Goal: Complete application form: Complete application form

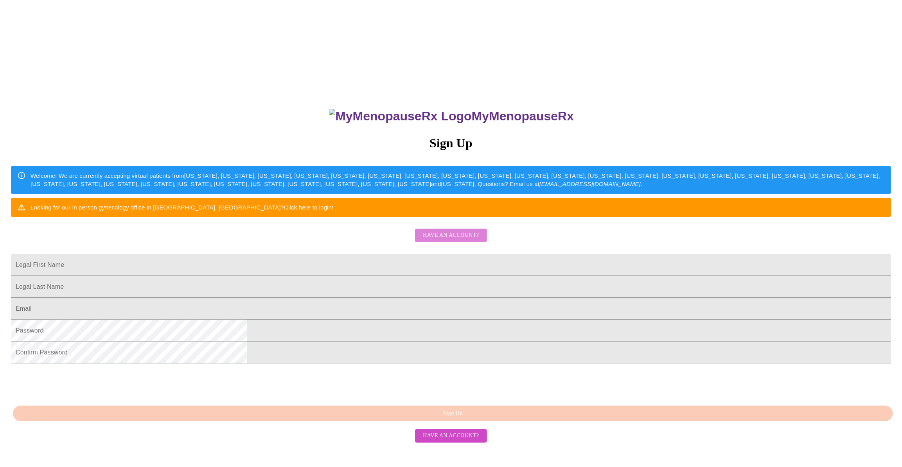
click at [455, 240] on span "Have an account?" at bounding box center [451, 236] width 56 height 10
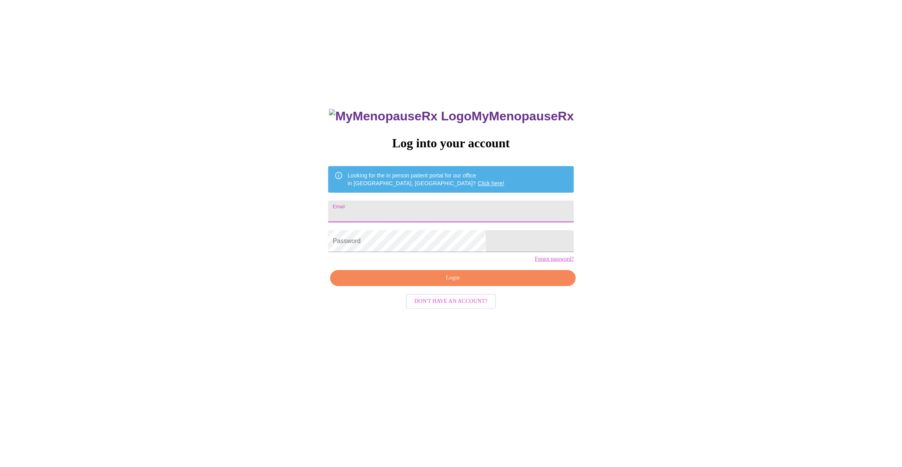
click at [438, 211] on input "Email" at bounding box center [451, 212] width 246 height 22
type input "[EMAIL_ADDRESS][DOMAIN_NAME]"
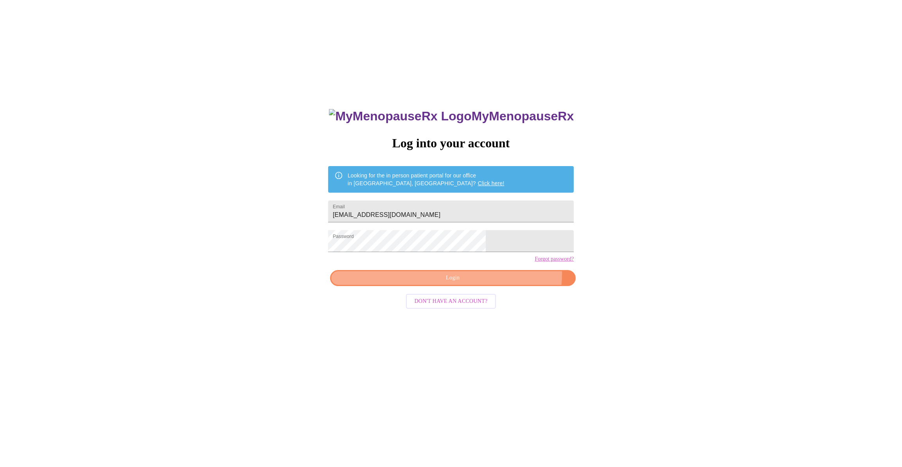
click at [490, 283] on span "Login" at bounding box center [453, 278] width 228 height 10
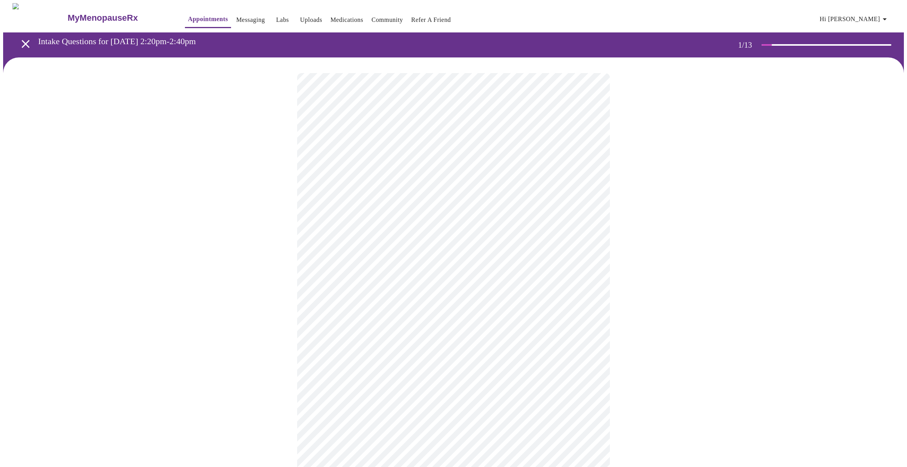
click at [589, 168] on body "MyMenopauseRx Appointments Messaging Labs Uploads Medications Community Refer a…" at bounding box center [453, 362] width 901 height 718
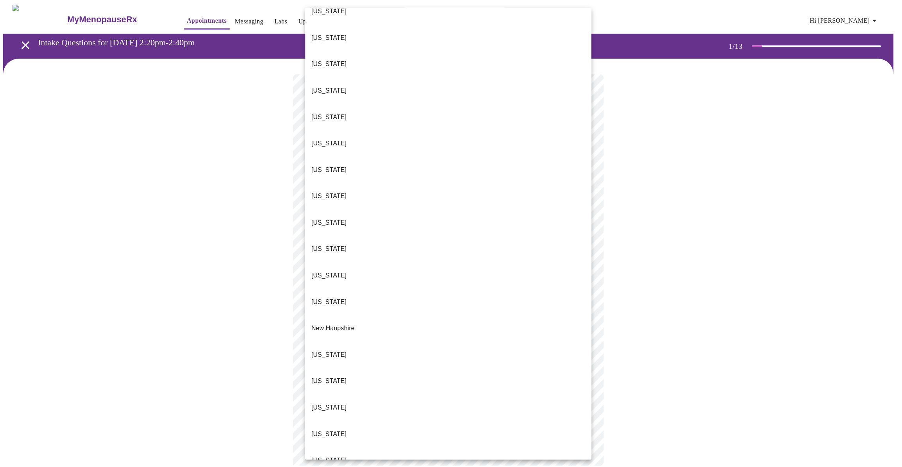
scroll to position [442, 0]
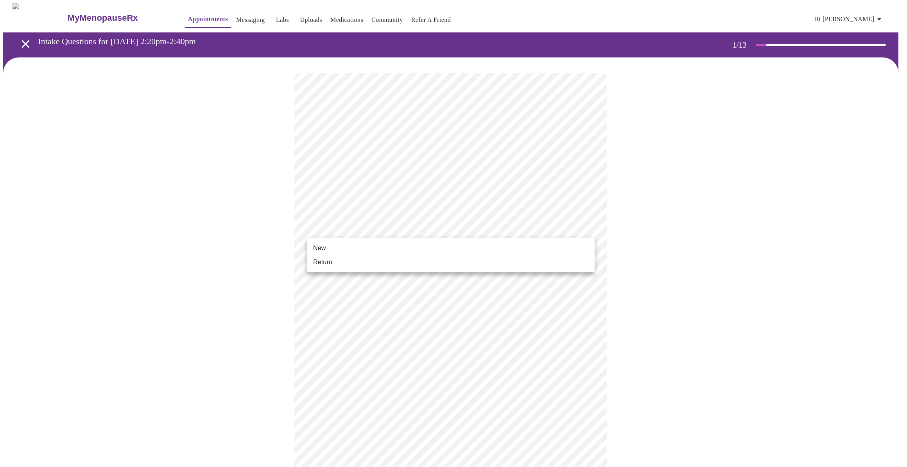
click at [588, 226] on body "MyMenopauseRx Appointments Messaging Labs Uploads Medications Community Refer a…" at bounding box center [453, 360] width 901 height 714
click at [318, 248] on span "New" at bounding box center [319, 248] width 13 height 9
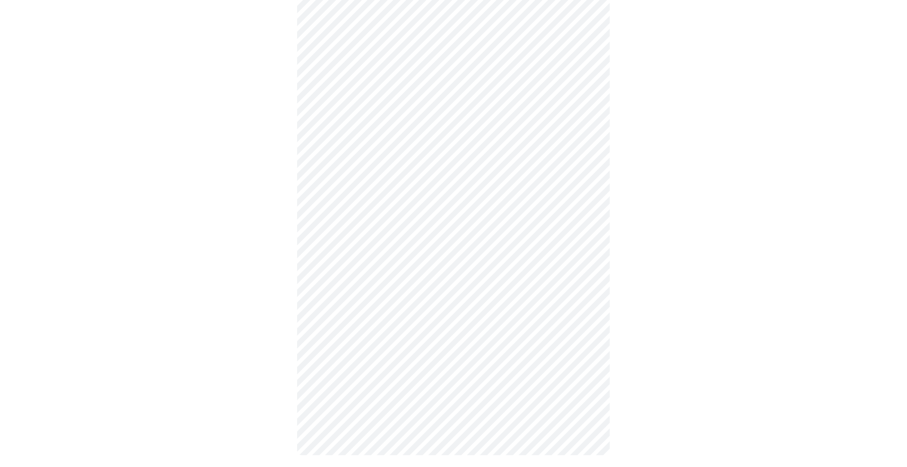
scroll to position [235, 0]
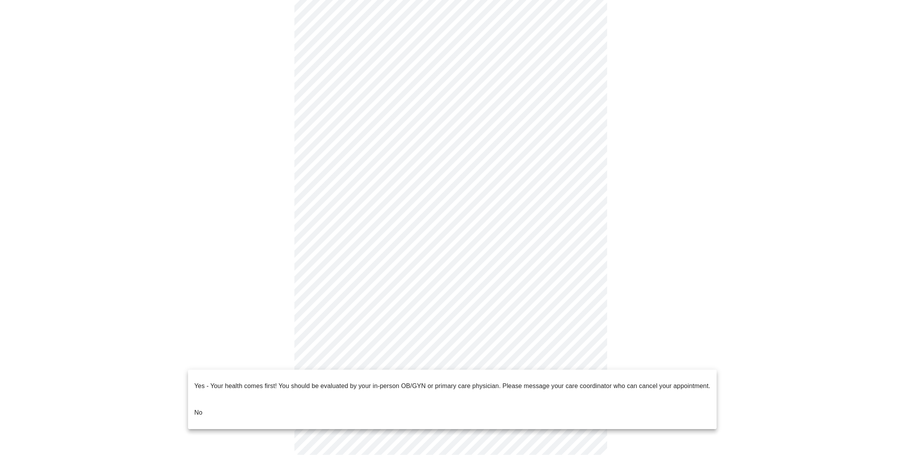
click at [587, 359] on body "MyMenopauseRx Appointments Messaging Labs Uploads Medications Community Refer a…" at bounding box center [453, 119] width 901 height 703
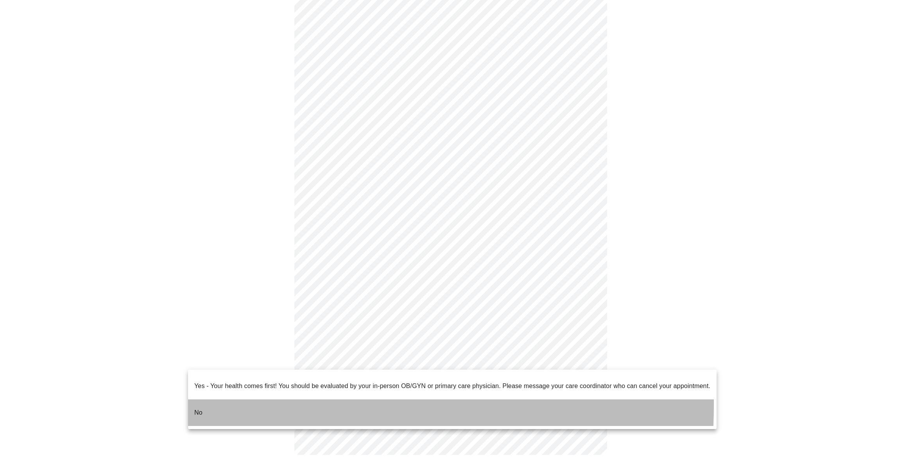
click at [203, 400] on li "No" at bounding box center [452, 413] width 529 height 27
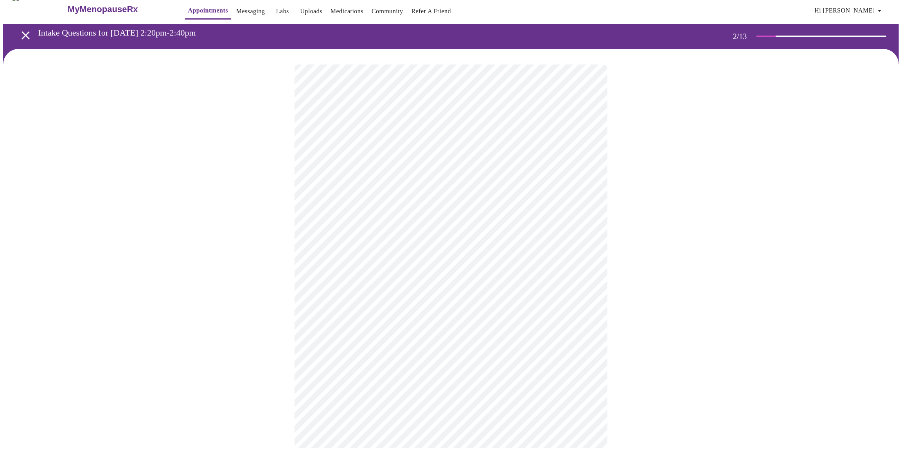
scroll to position [0, 0]
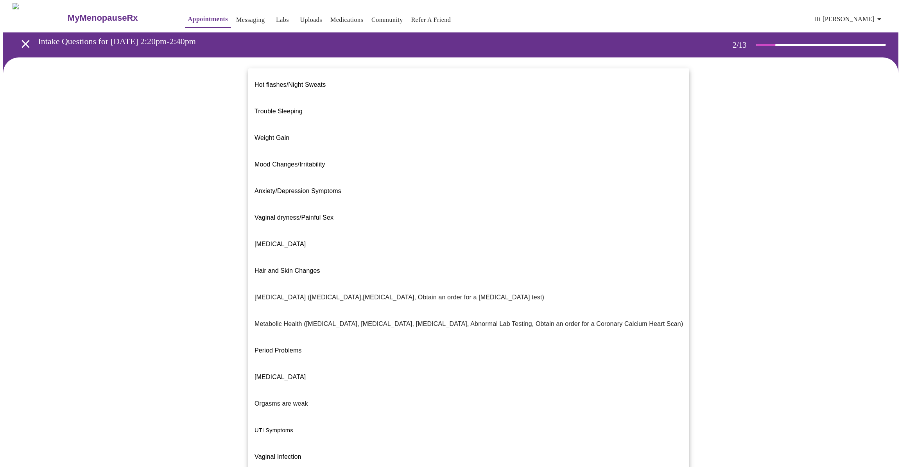
click at [587, 161] on body "MyMenopauseRx Appointments Messaging Labs Uploads Medications Community Refer a…" at bounding box center [453, 238] width 901 height 470
click at [427, 80] on li "Hot flashes/Night Sweats" at bounding box center [468, 85] width 441 height 27
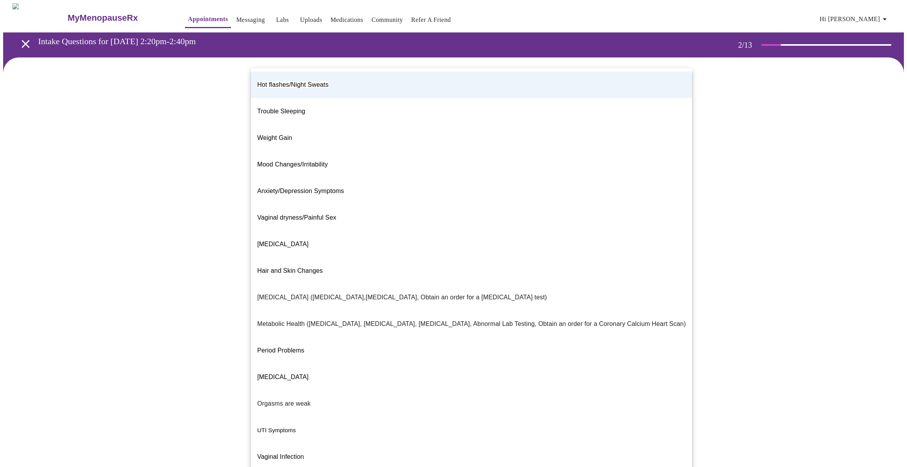
click at [592, 163] on body "MyMenopauseRx Appointments Messaging Labs Uploads Medications Community Refer a…" at bounding box center [453, 235] width 901 height 465
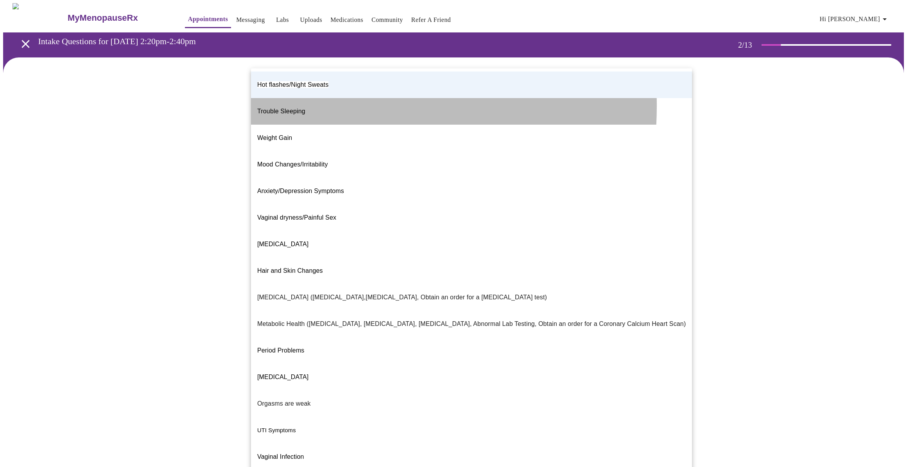
click at [301, 108] on span "Trouble Sleeping" at bounding box center [281, 111] width 48 height 7
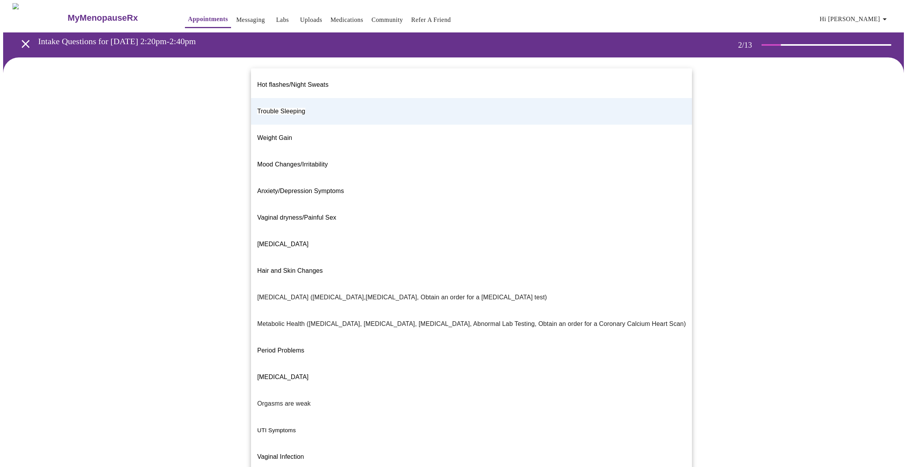
click at [589, 163] on body "MyMenopauseRx Appointments Messaging Labs Uploads Medications Community Refer a…" at bounding box center [453, 235] width 901 height 465
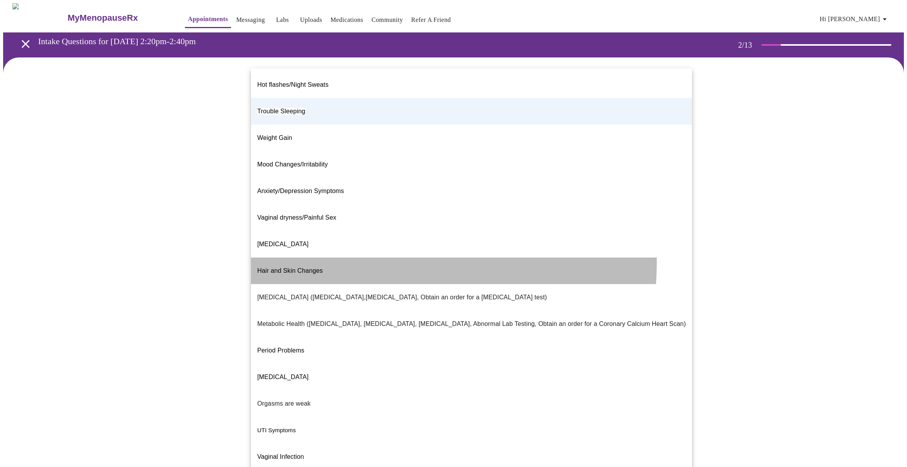
click at [310, 267] on span "Hair and Skin Changes" at bounding box center [290, 270] width 66 height 7
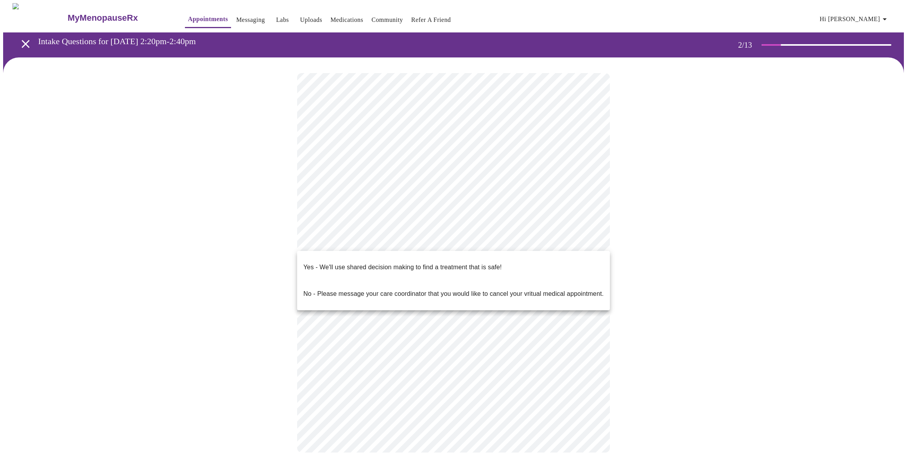
click at [590, 241] on body "MyMenopauseRx Appointments Messaging Labs Uploads Medications Community Refer a…" at bounding box center [453, 235] width 901 height 465
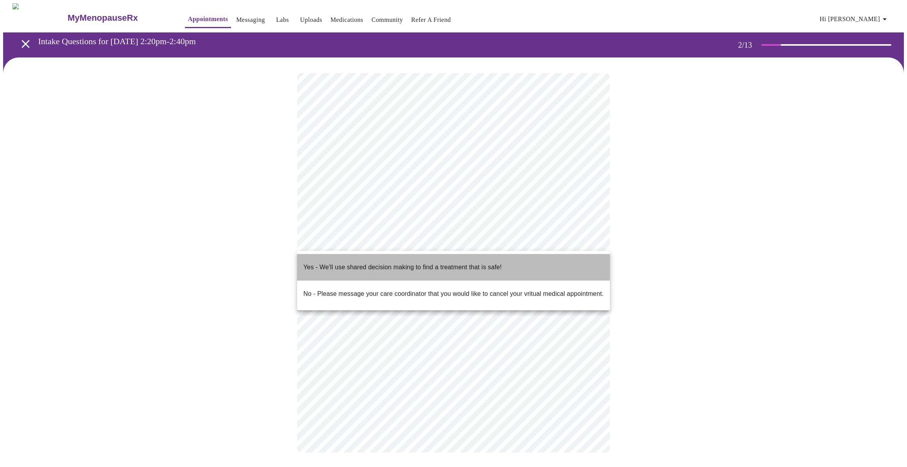
click at [424, 263] on p "Yes - We'll use shared decision making to find a treatment that is safe!" at bounding box center [402, 267] width 198 height 9
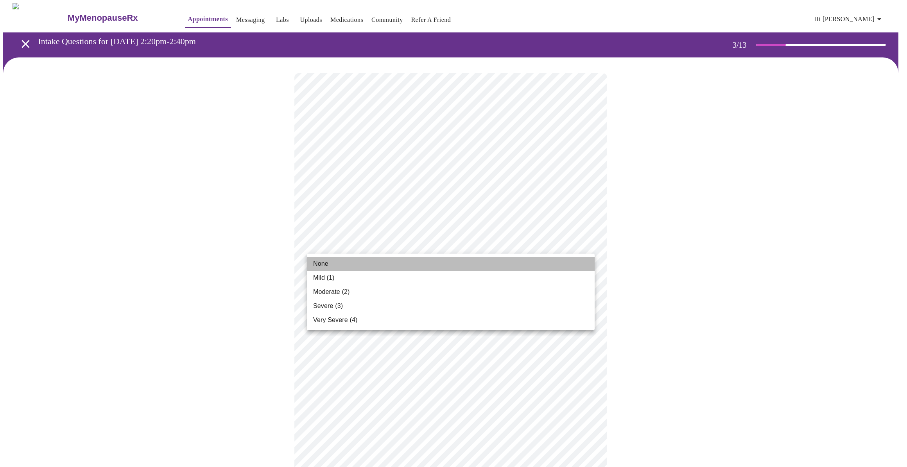
click at [318, 259] on span "None" at bounding box center [320, 263] width 15 height 9
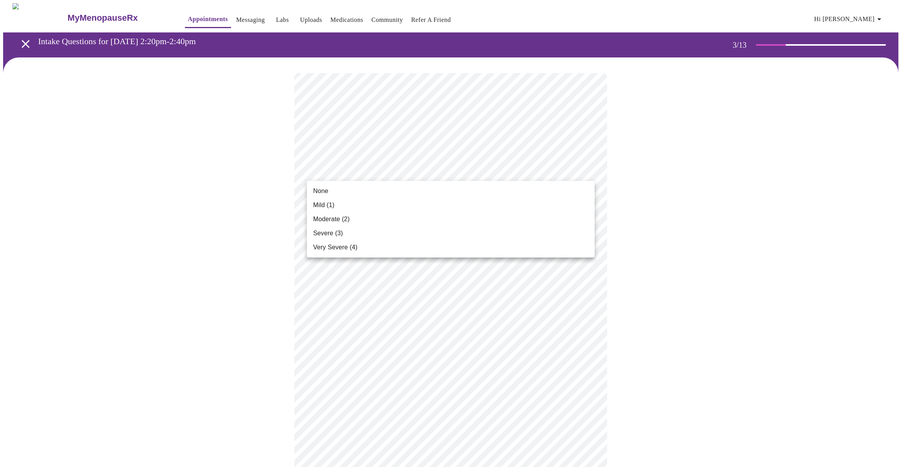
click at [333, 219] on span "Moderate (2)" at bounding box center [331, 219] width 36 height 9
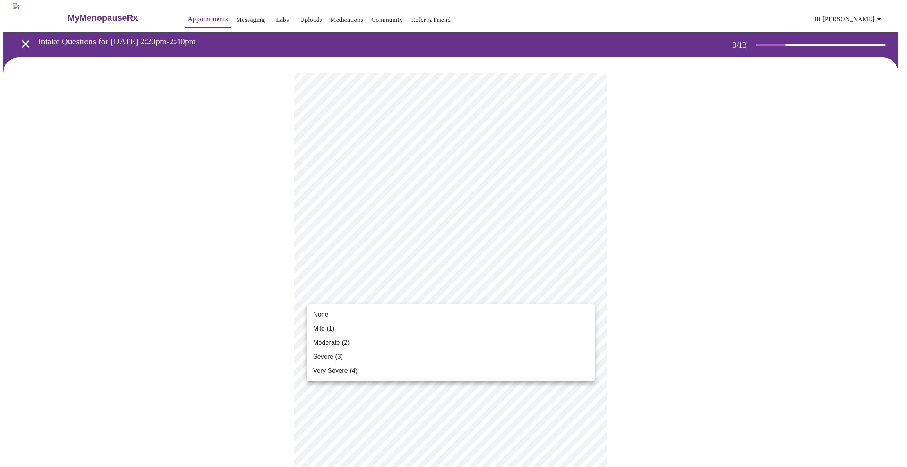
click at [328, 372] on span "Very Severe (4)" at bounding box center [335, 370] width 44 height 9
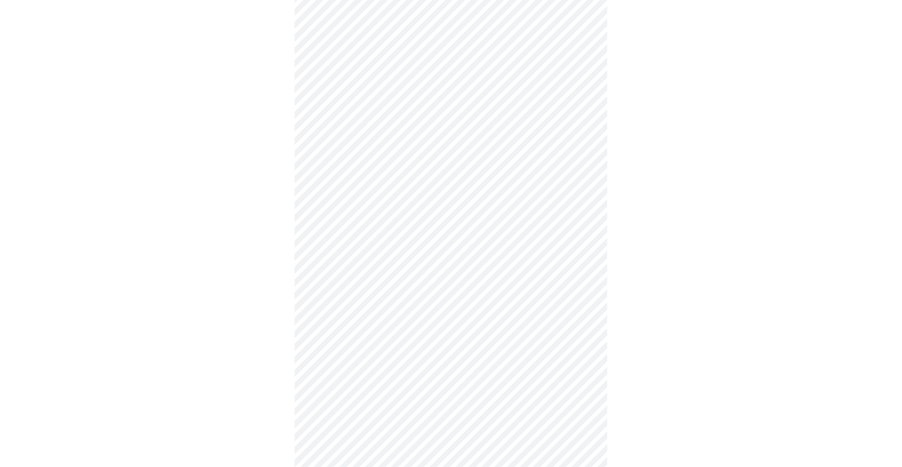
scroll to position [106, 0]
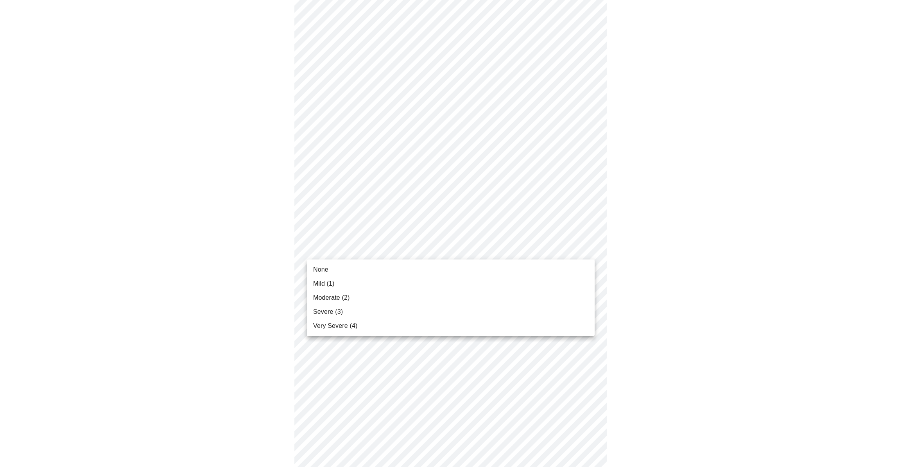
click at [587, 250] on body "MyMenopauseRx Appointments Messaging Labs Uploads Medications Community Refer a…" at bounding box center [453, 400] width 901 height 1007
click at [328, 296] on span "Moderate (2)" at bounding box center [331, 297] width 36 height 9
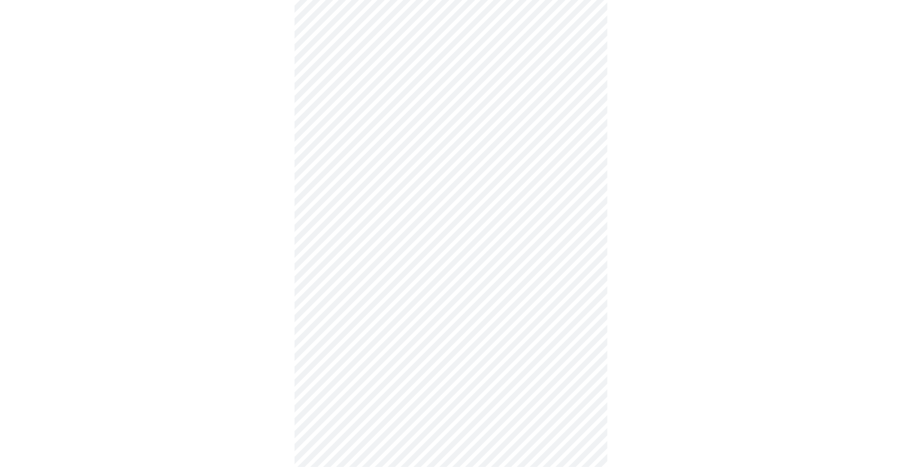
click at [713, 254] on div at bounding box center [450, 422] width 895 height 942
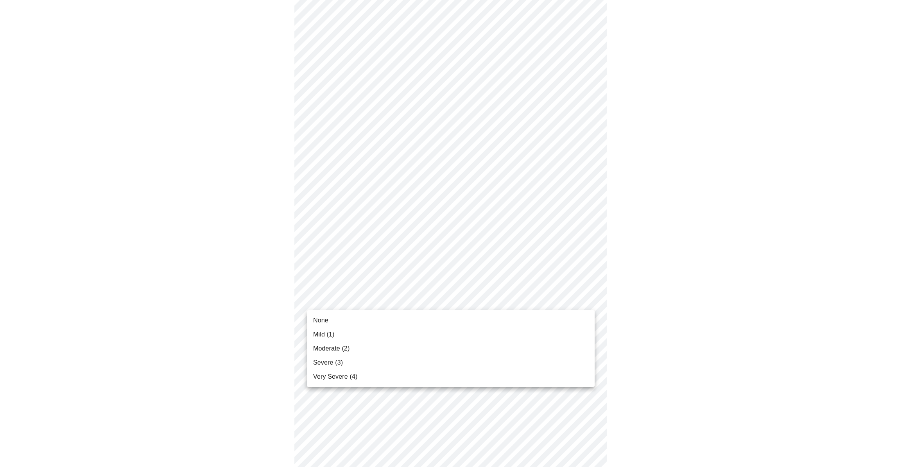
click at [588, 299] on body "MyMenopauseRx Appointments Messaging Labs Uploads Medications Community Refer a…" at bounding box center [453, 395] width 901 height 996
click at [320, 348] on span "Moderate (2)" at bounding box center [331, 348] width 36 height 9
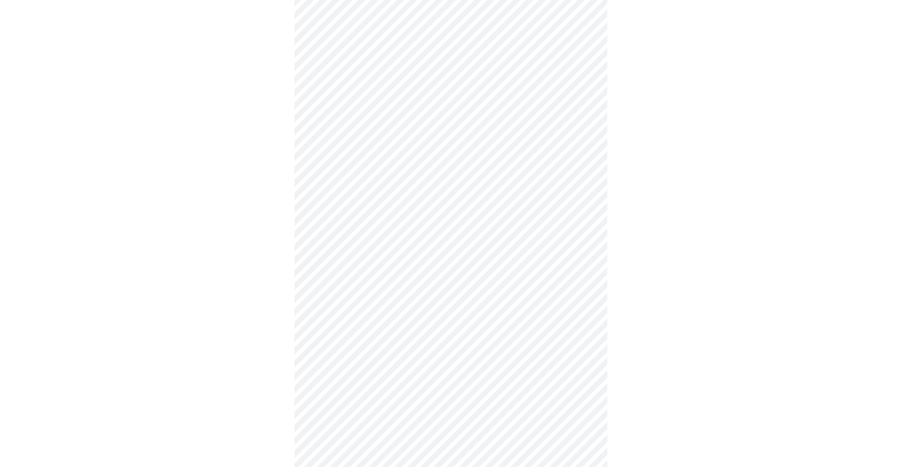
scroll to position [178, 0]
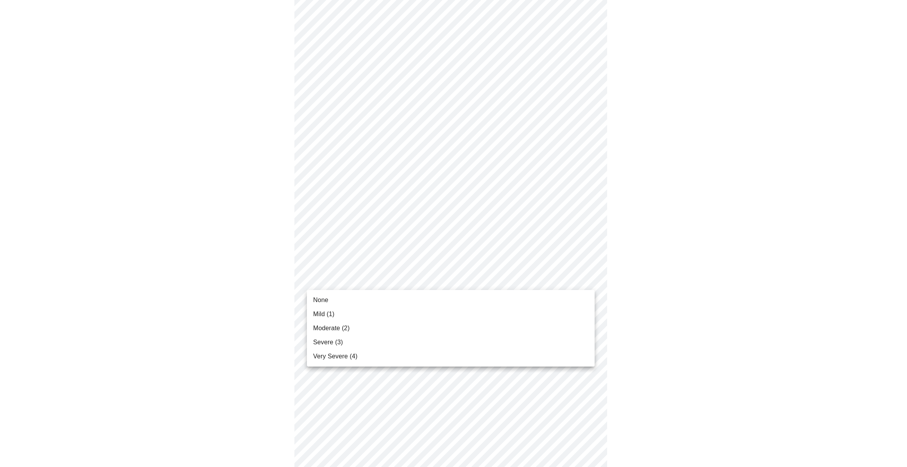
click at [587, 281] on body "MyMenopauseRx Appointments Messaging Labs Uploads Medications Community Refer a…" at bounding box center [453, 318] width 901 height 985
click at [319, 310] on span "Mild (1)" at bounding box center [324, 314] width 22 height 9
click at [587, 339] on body "MyMenopauseRx Appointments Messaging Labs Uploads Medications Community Refer a…" at bounding box center [453, 313] width 901 height 974
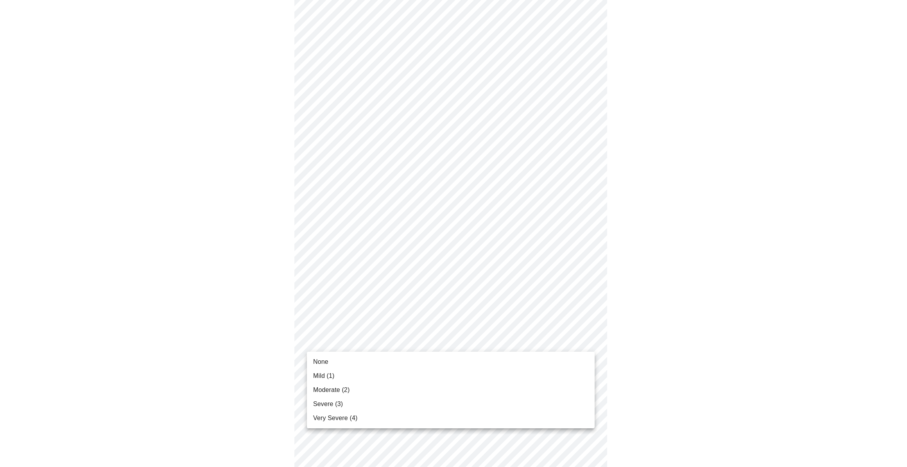
click at [324, 417] on span "Very Severe (4)" at bounding box center [335, 418] width 44 height 9
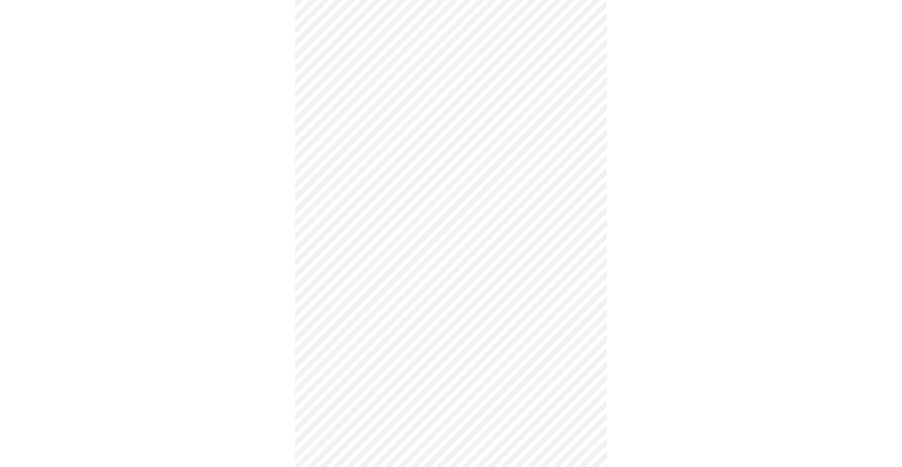
scroll to position [284, 0]
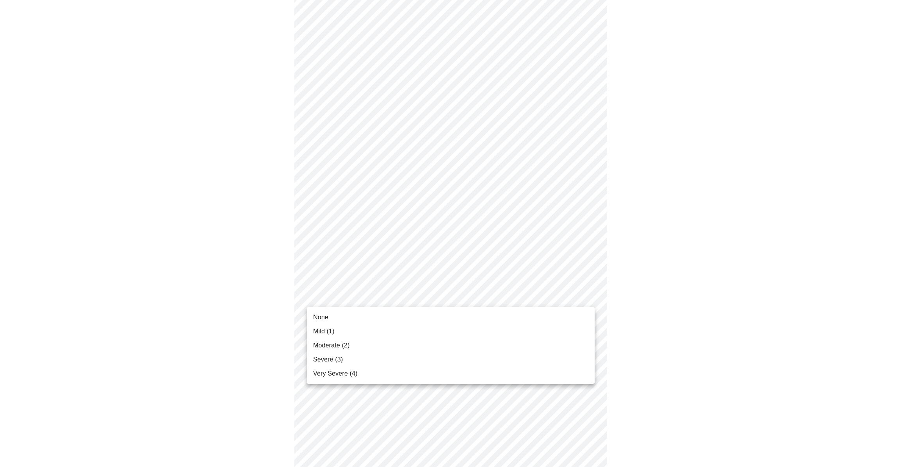
click at [586, 296] on body "MyMenopauseRx Appointments Messaging Labs Uploads Medications Community Refer a…" at bounding box center [453, 200] width 901 height 963
click at [334, 370] on span "Very Severe (4)" at bounding box center [335, 373] width 44 height 9
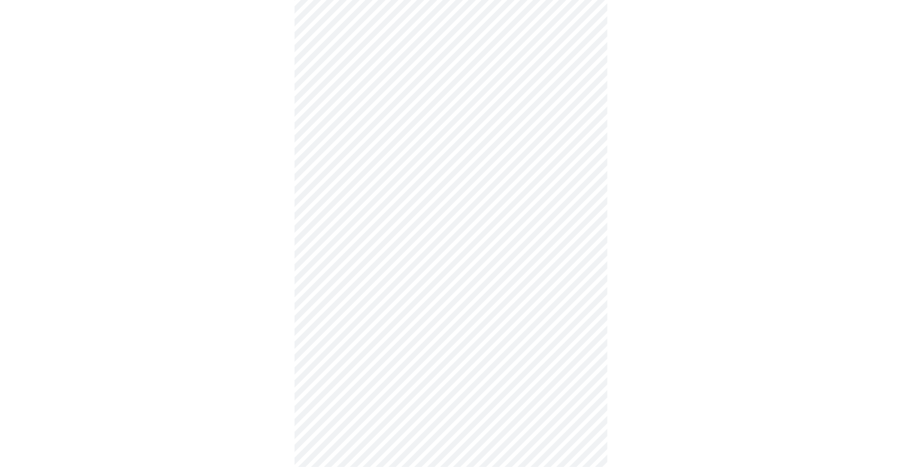
scroll to position [355, 0]
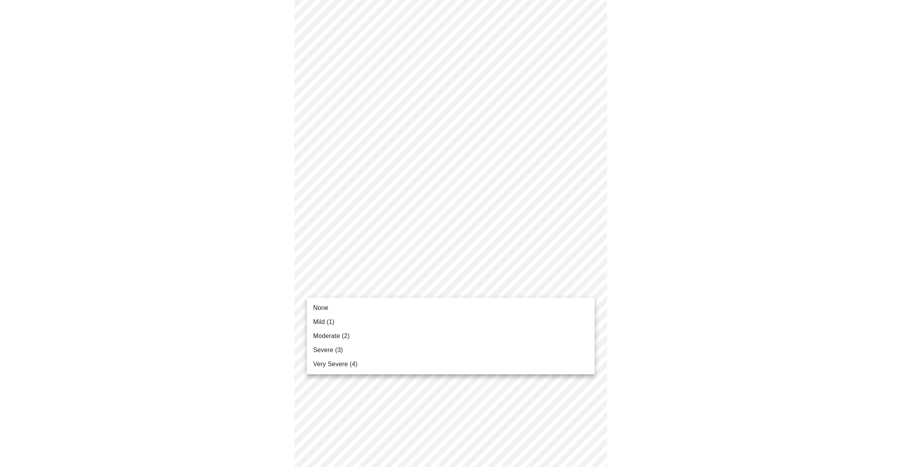
click at [590, 284] on body "MyMenopauseRx Appointments Messaging Labs Uploads Medications Community Refer a…" at bounding box center [453, 124] width 901 height 952
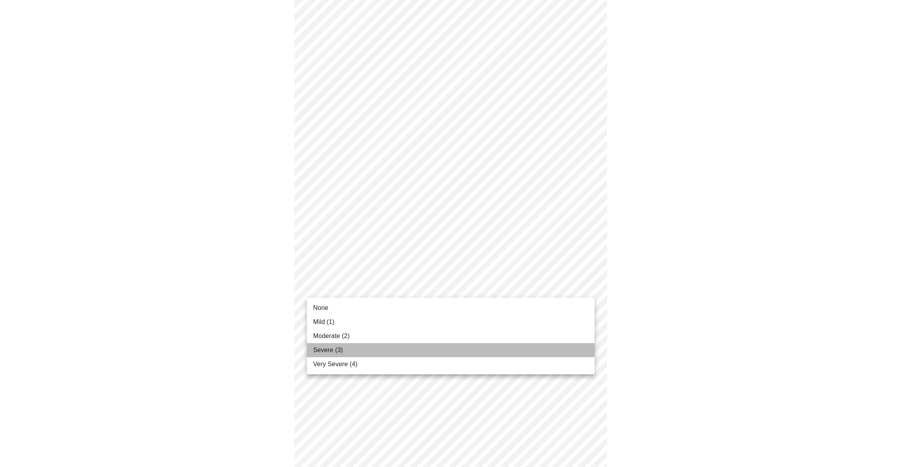
click at [327, 352] on span "Severe (3)" at bounding box center [328, 350] width 30 height 9
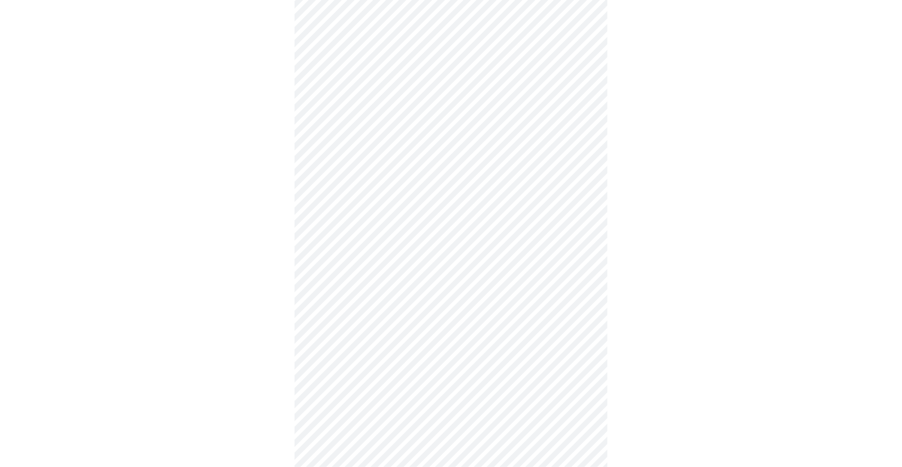
scroll to position [426, 0]
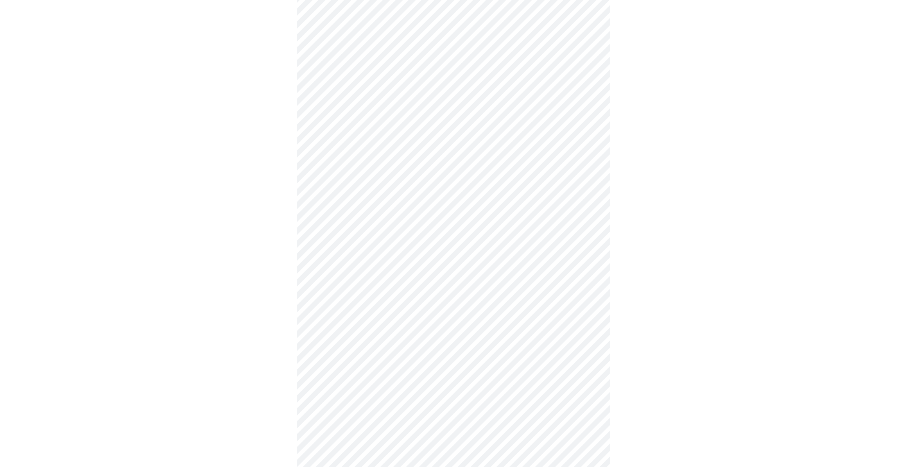
click at [587, 277] on body "MyMenopauseRx Appointments Messaging Labs Uploads Medications Community Refer a…" at bounding box center [453, 48] width 901 height 942
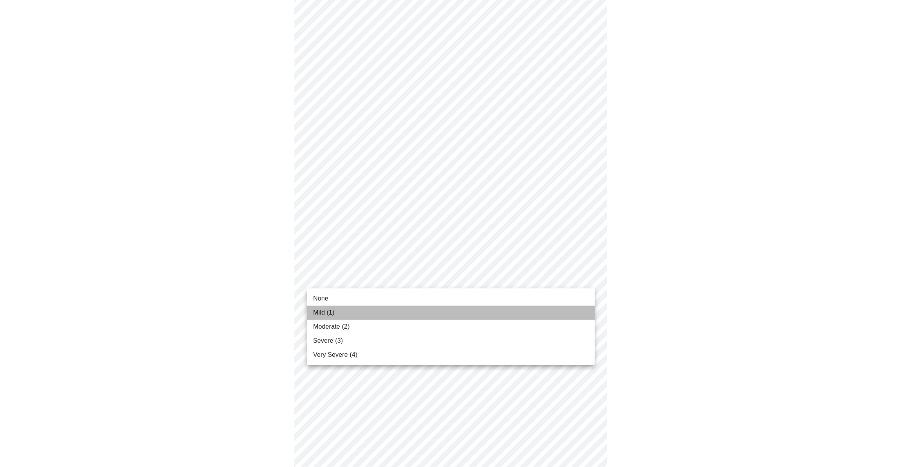
click at [319, 308] on span "Mild (1)" at bounding box center [324, 312] width 22 height 9
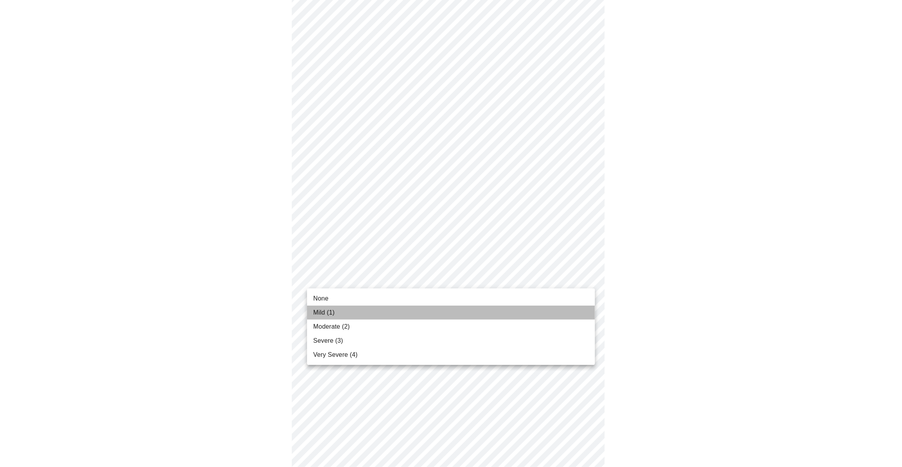
click at [623, 289] on div at bounding box center [448, 74] width 890 height 887
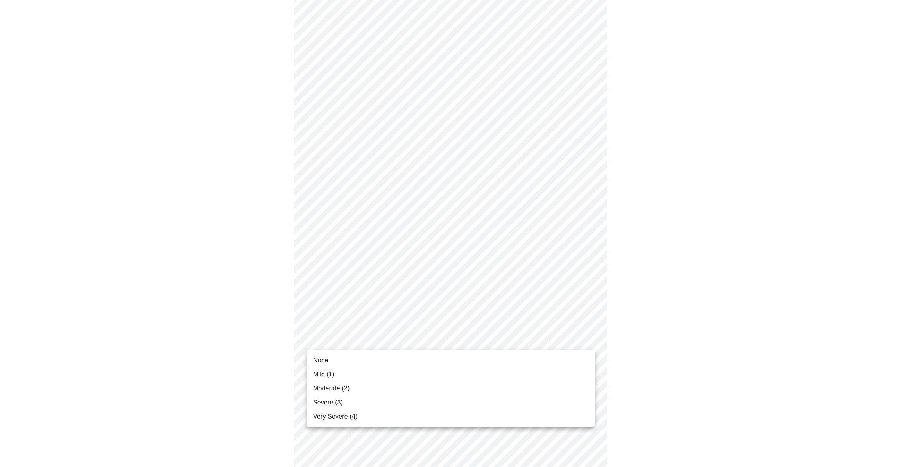
click at [586, 339] on body "MyMenopauseRx Appointments Messaging Labs Uploads Medications Community Refer a…" at bounding box center [453, 42] width 901 height 931
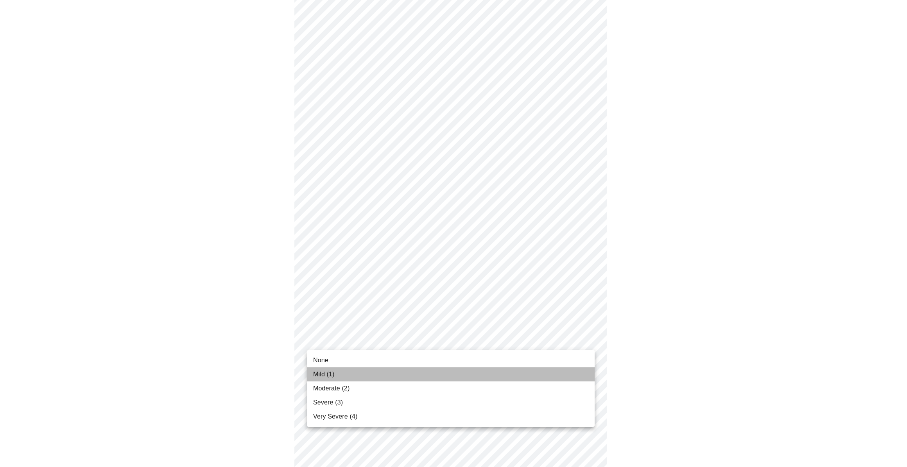
click at [325, 374] on span "Mild (1)" at bounding box center [324, 374] width 22 height 9
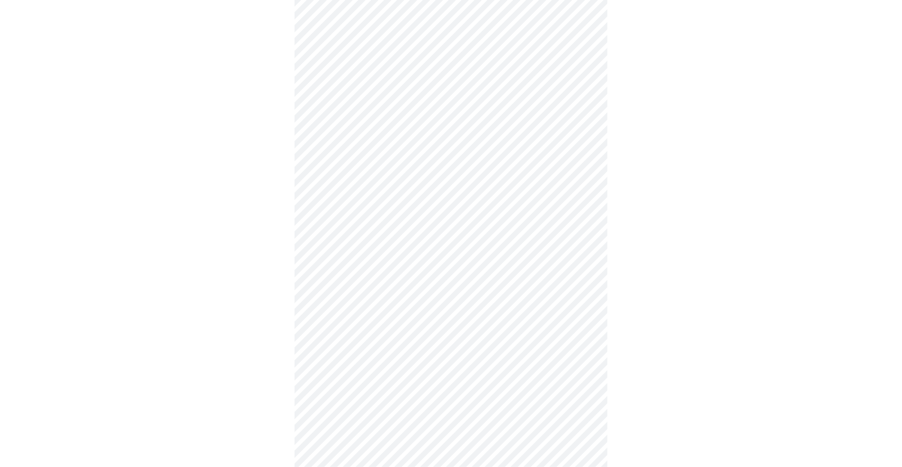
scroll to position [178, 0]
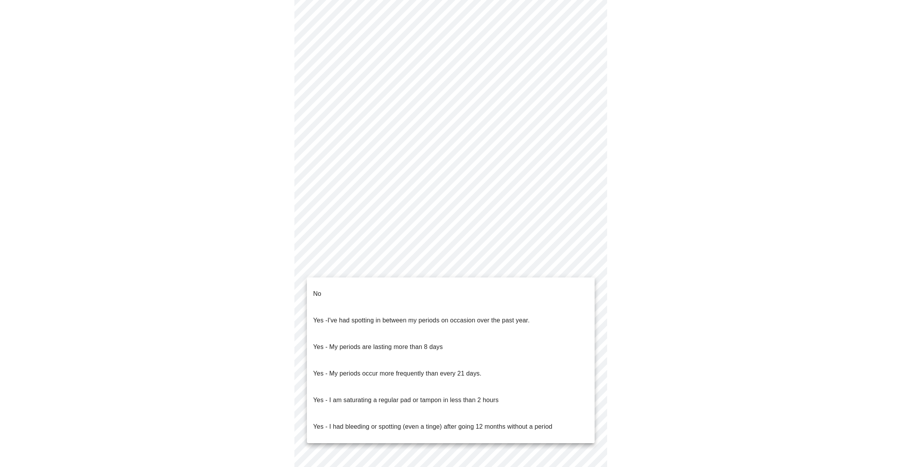
click at [590, 267] on body "MyMenopauseRx Appointments Messaging Labs Uploads Medications Community Refer a…" at bounding box center [453, 195] width 901 height 739
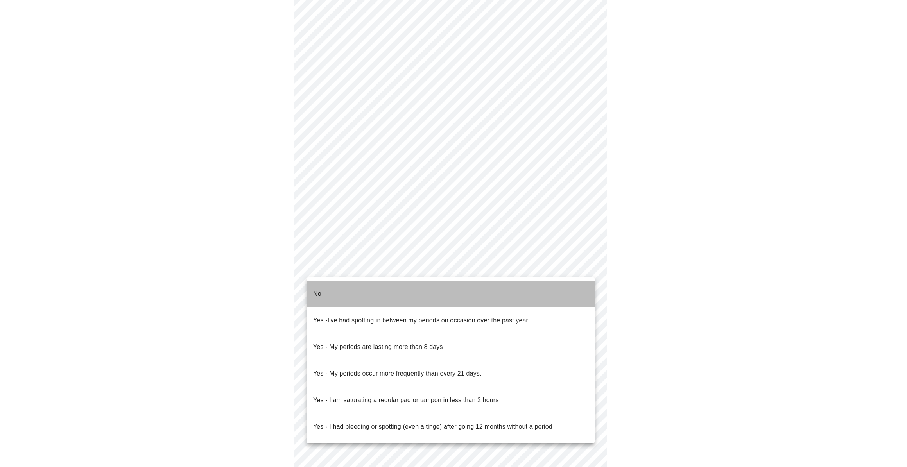
click at [318, 289] on p "No" at bounding box center [317, 293] width 8 height 9
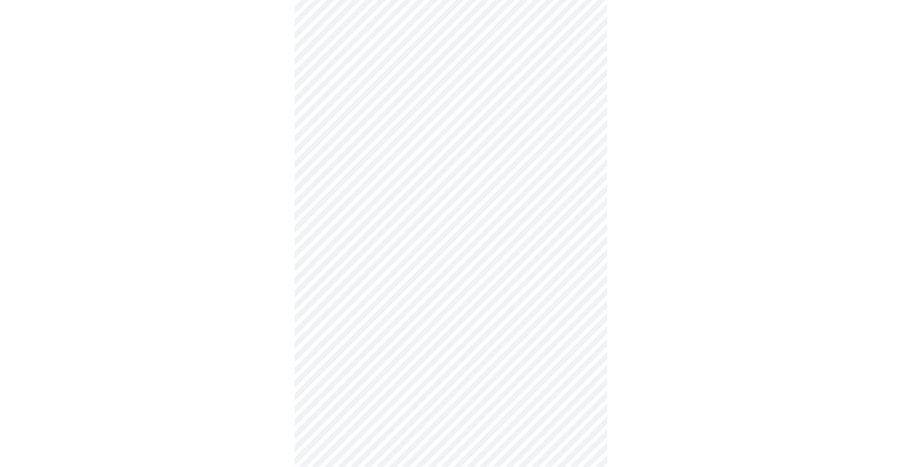
scroll to position [249, 0]
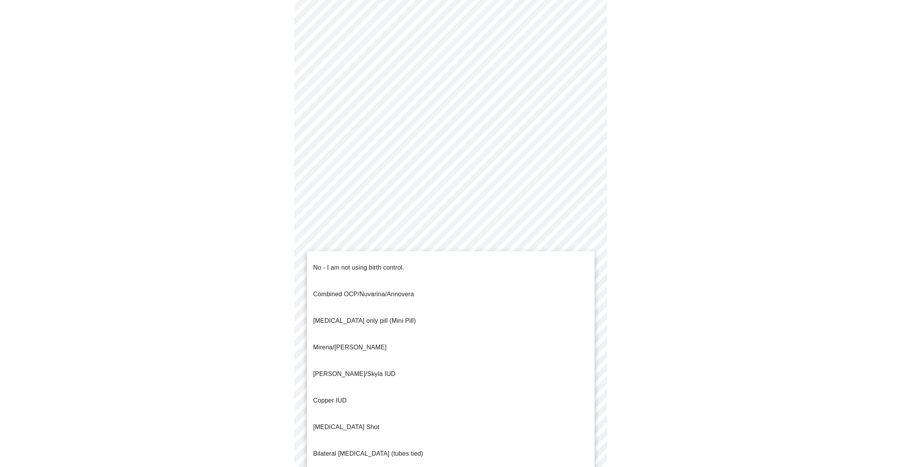
click at [588, 251] on body "MyMenopauseRx Appointments Messaging Labs Uploads Medications Community Refer a…" at bounding box center [453, 121] width 901 height 735
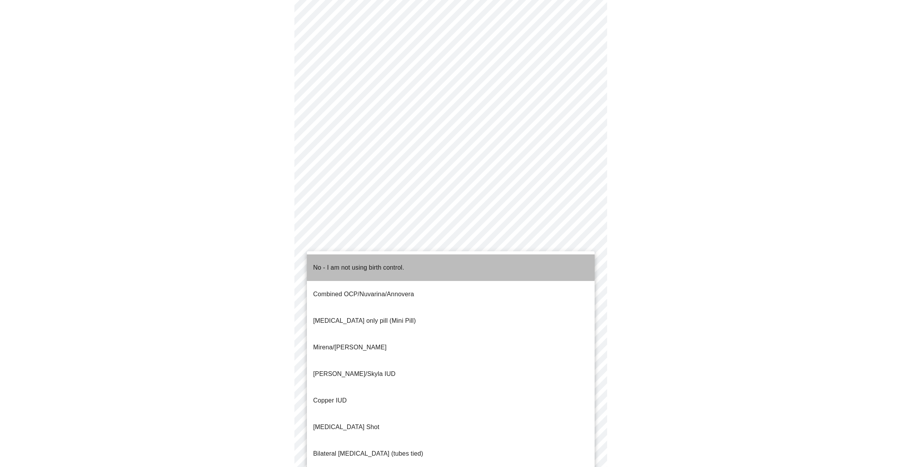
click at [418, 259] on li "No - I am not using birth control." at bounding box center [451, 268] width 288 height 27
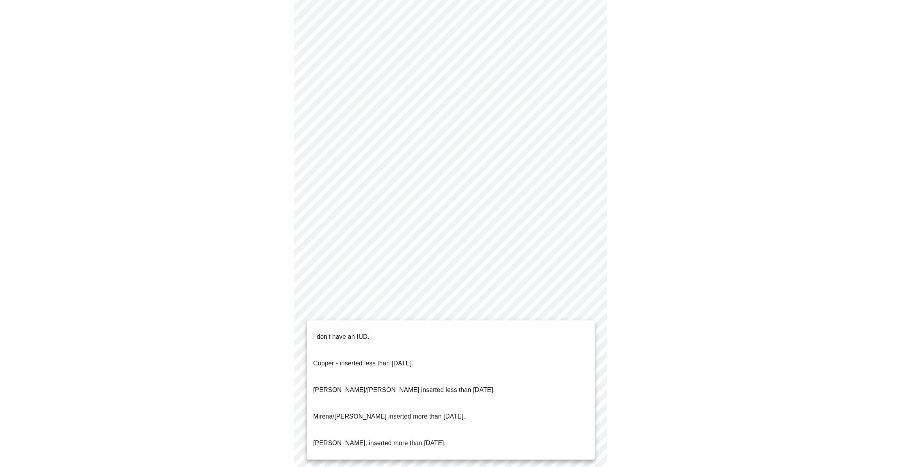
click at [585, 310] on body "MyMenopauseRx Appointments Messaging Labs Uploads Medications Community Refer a…" at bounding box center [453, 119] width 901 height 730
click at [451, 328] on li "I don't have an IUD." at bounding box center [451, 337] width 288 height 27
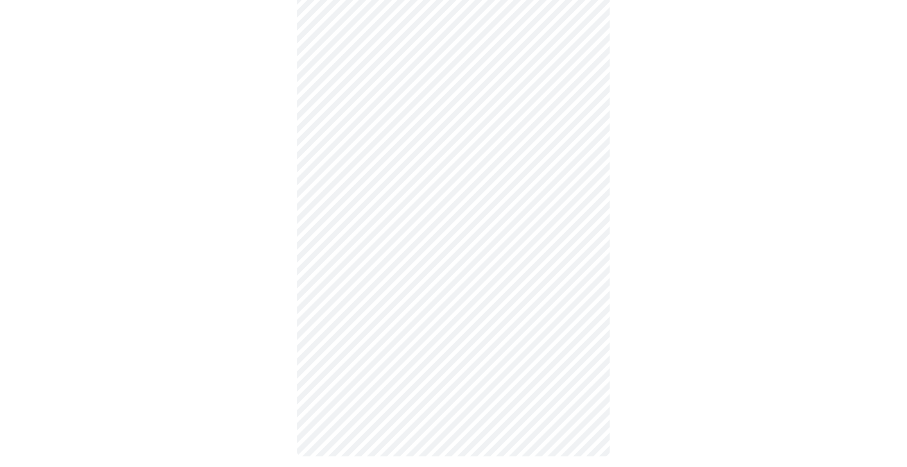
scroll to position [258, 0]
click at [589, 357] on body "MyMenopauseRx Appointments Messaging Labs Uploads Medications Community Refer a…" at bounding box center [453, 108] width 901 height 726
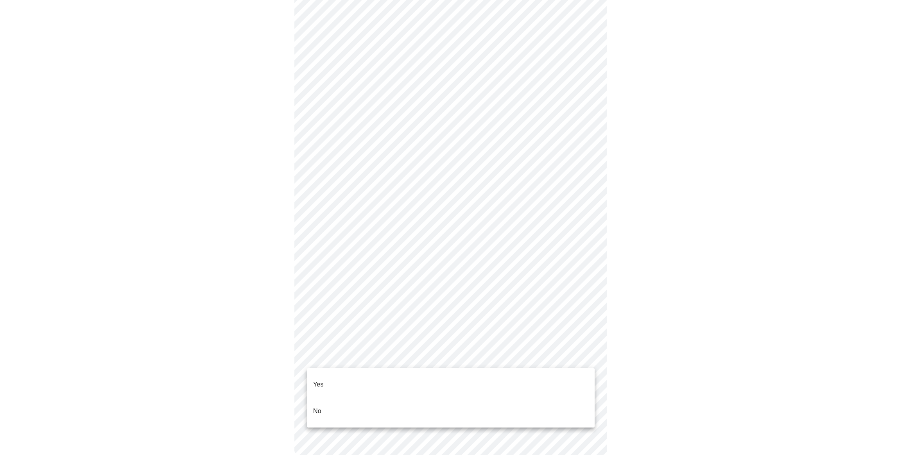
click at [369, 378] on li "Yes" at bounding box center [451, 384] width 288 height 27
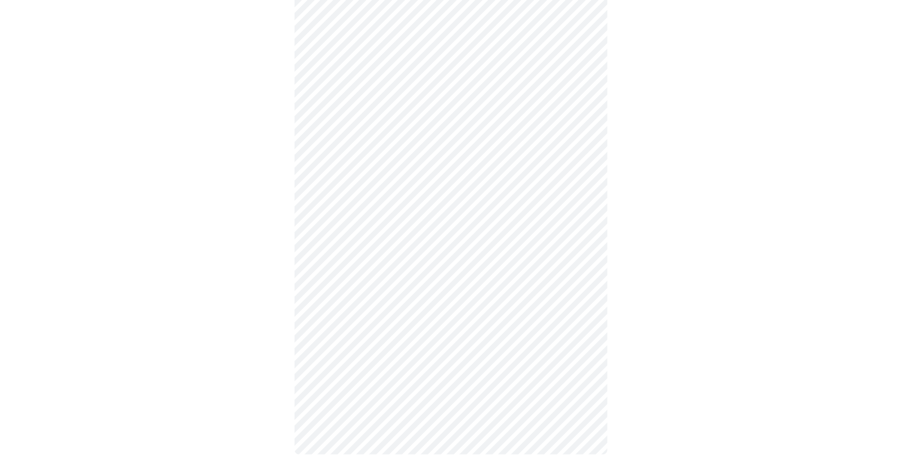
scroll to position [0, 0]
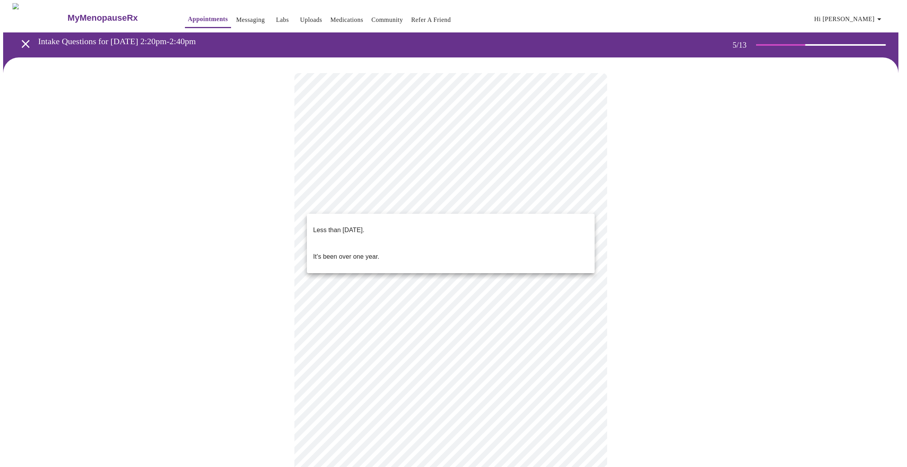
click at [587, 204] on body "MyMenopauseRx Appointments Messaging Labs Uploads Medications Community Refer a…" at bounding box center [453, 283] width 901 height 561
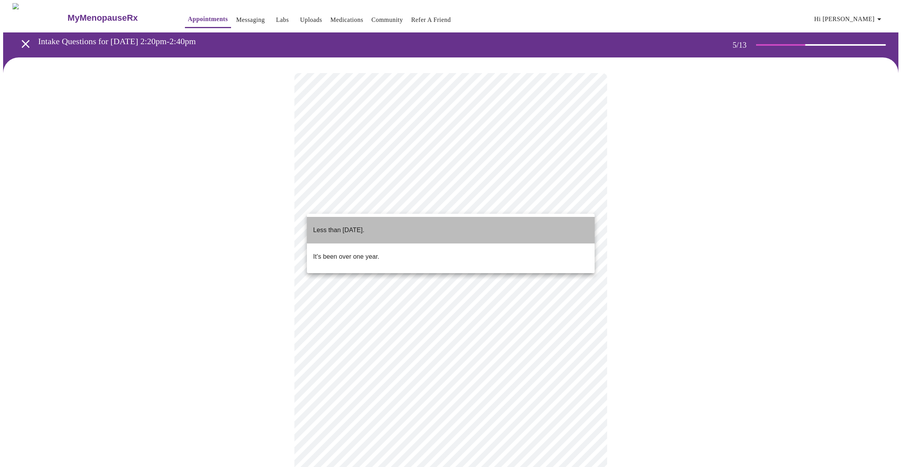
click at [364, 226] on p "Less than [DATE]." at bounding box center [338, 230] width 51 height 9
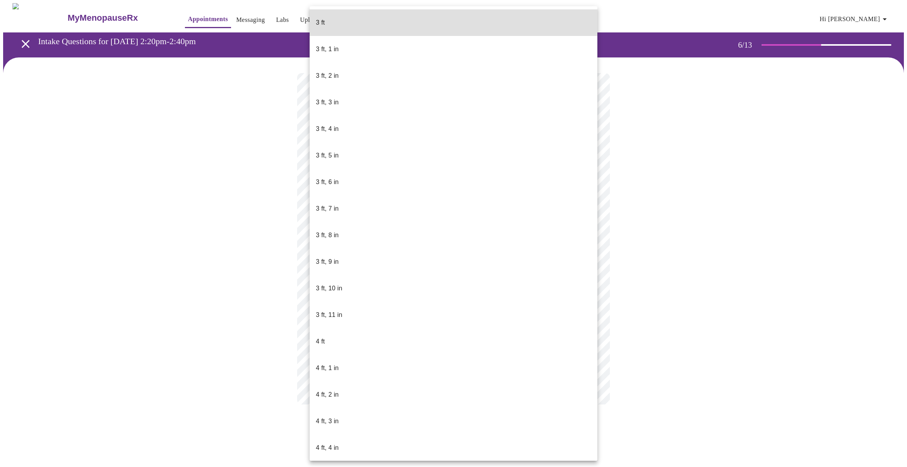
click at [418, 223] on body "MyMenopauseRx Appointments Messaging Labs Uploads Medications Community Refer a…" at bounding box center [453, 211] width 901 height 417
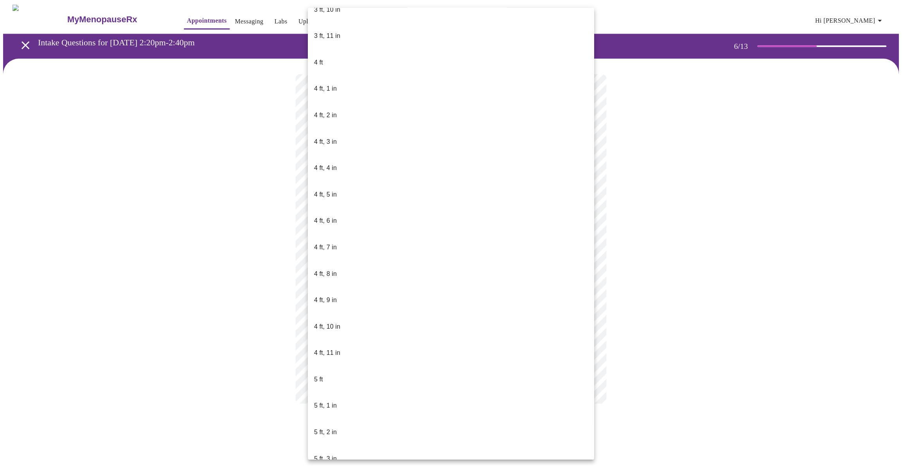
scroll to position [284, 0]
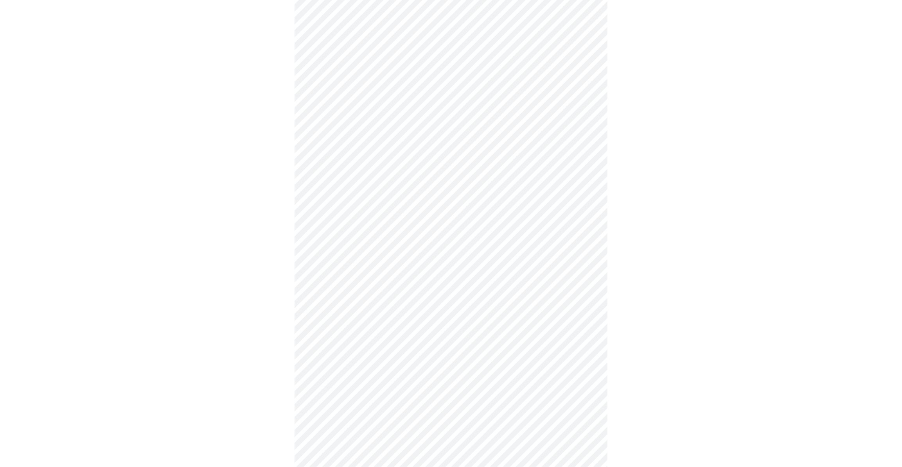
scroll to position [1813, 0]
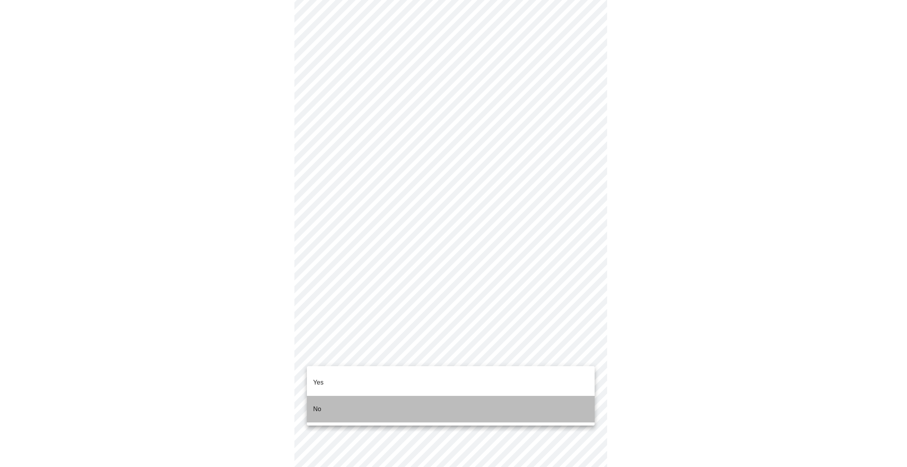
click at [355, 406] on li "No" at bounding box center [451, 409] width 288 height 27
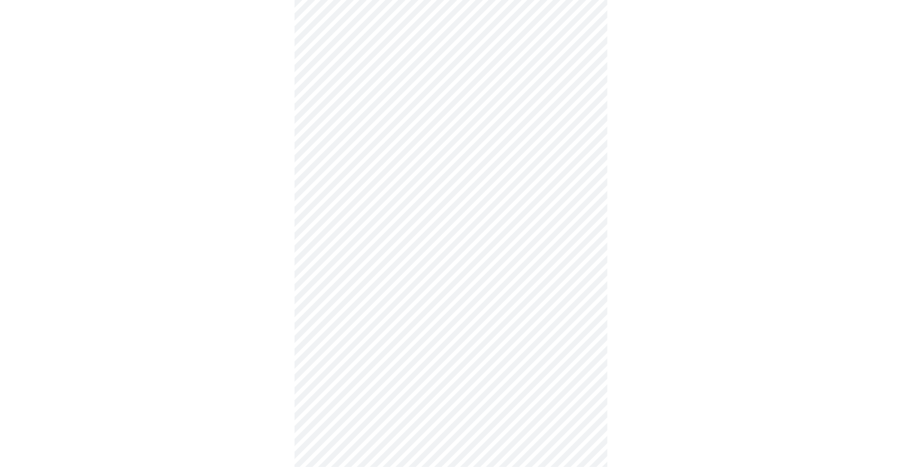
scroll to position [1919, 0]
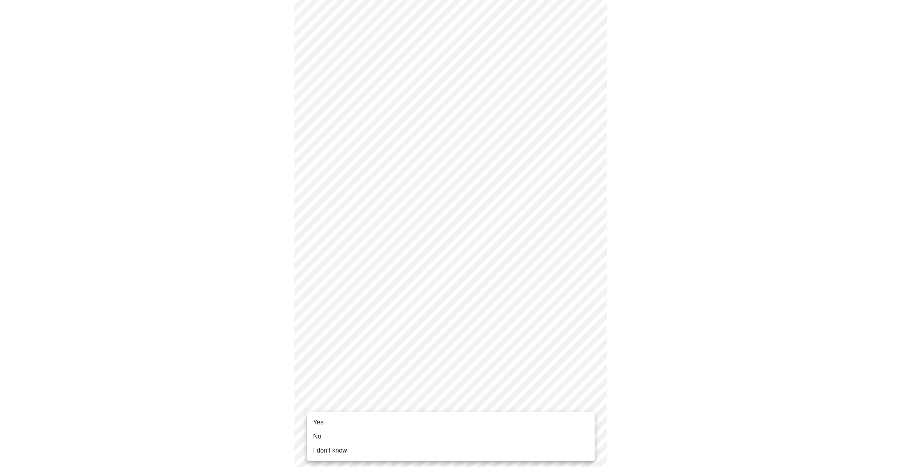
click at [588, 404] on body "MyMenopauseRx Appointments Messaging Labs Uploads Medications Community Refer a…" at bounding box center [453, 135] width 901 height 763
click at [345, 422] on li "Yes" at bounding box center [451, 423] width 288 height 14
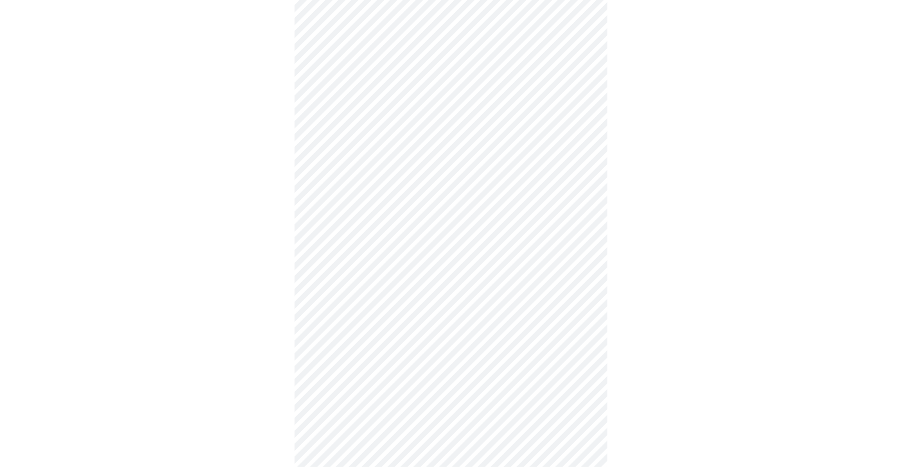
scroll to position [0, 0]
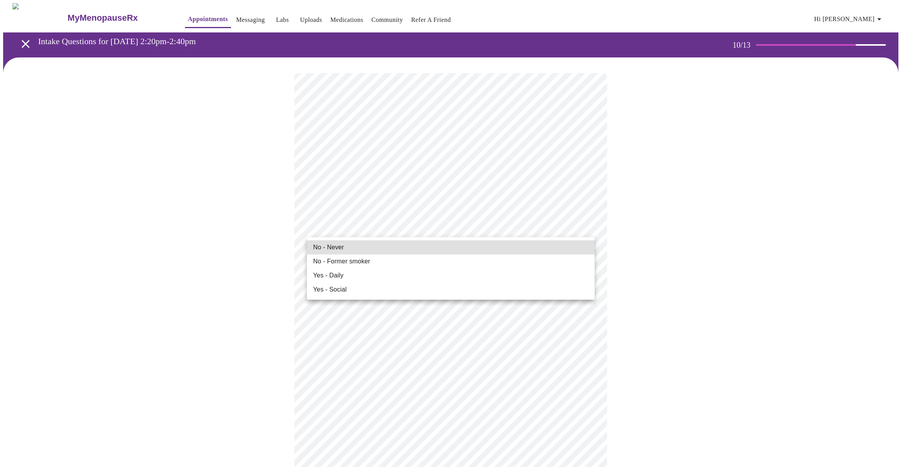
click at [368, 263] on span "No - Former smoker" at bounding box center [341, 261] width 57 height 9
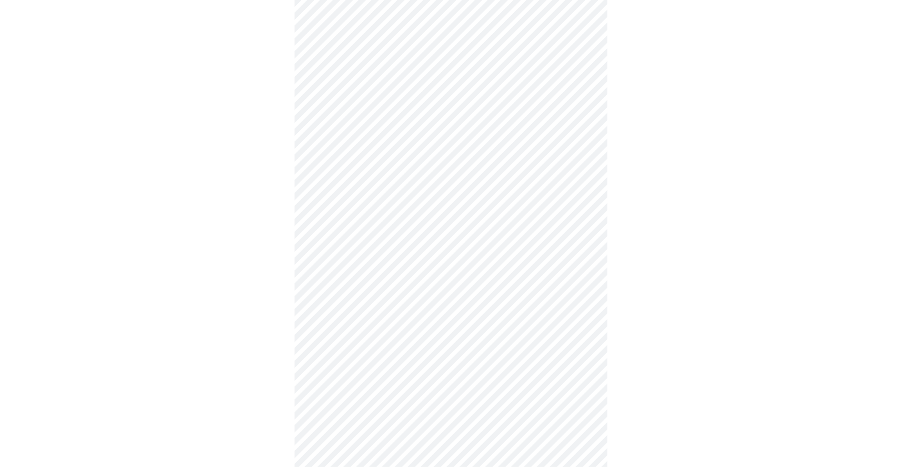
scroll to position [426, 0]
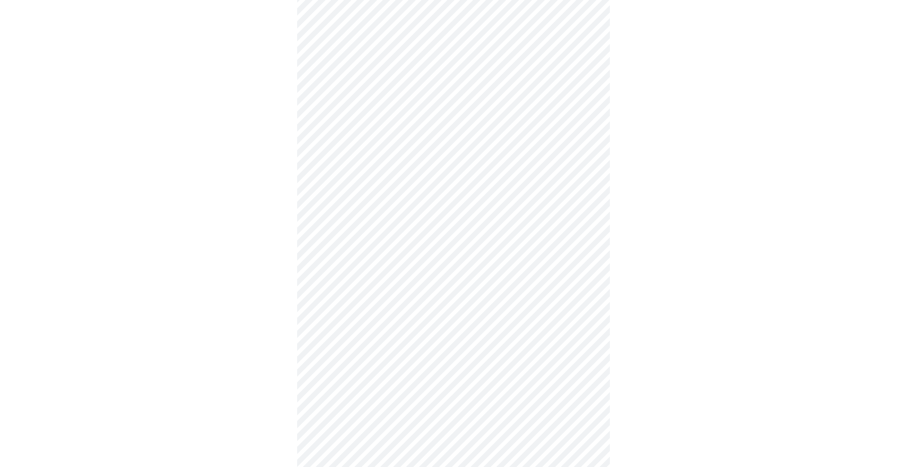
click at [587, 364] on body "MyMenopauseRx Appointments Messaging Labs Uploads Medications Community Refer a…" at bounding box center [453, 88] width 901 height 1023
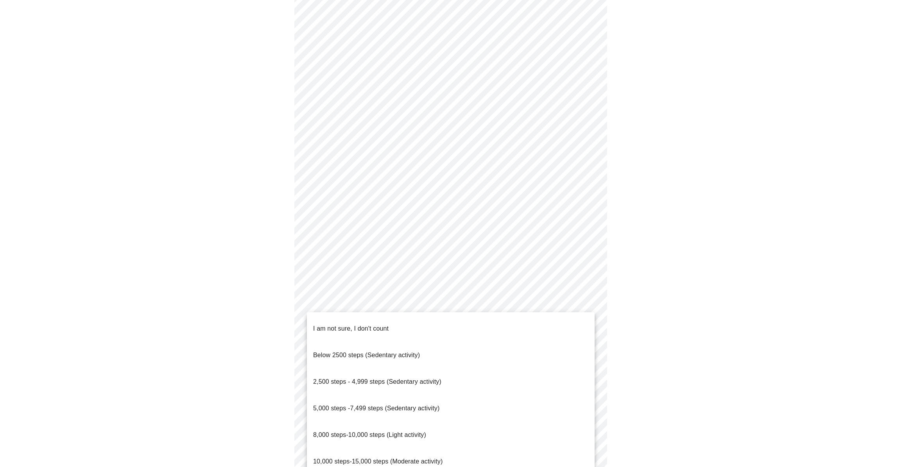
click at [387, 405] on span "5,000 steps -7,499 steps (Sedentary activity)" at bounding box center [376, 408] width 126 height 7
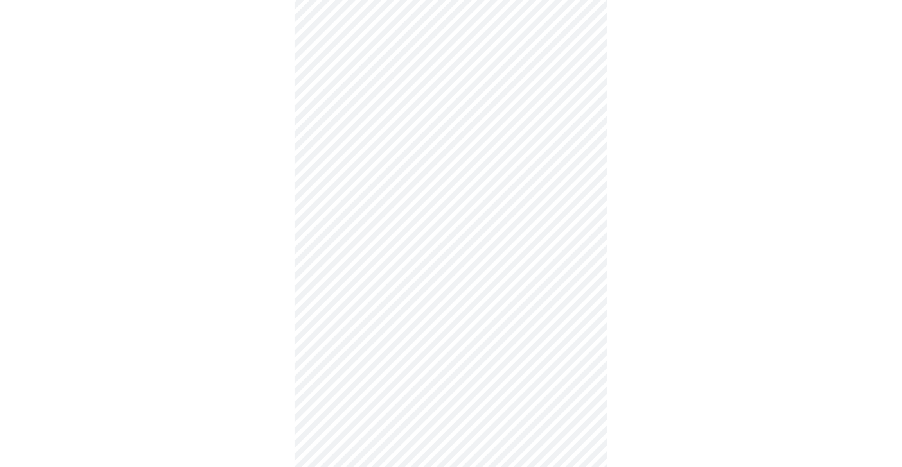
scroll to position [497, 0]
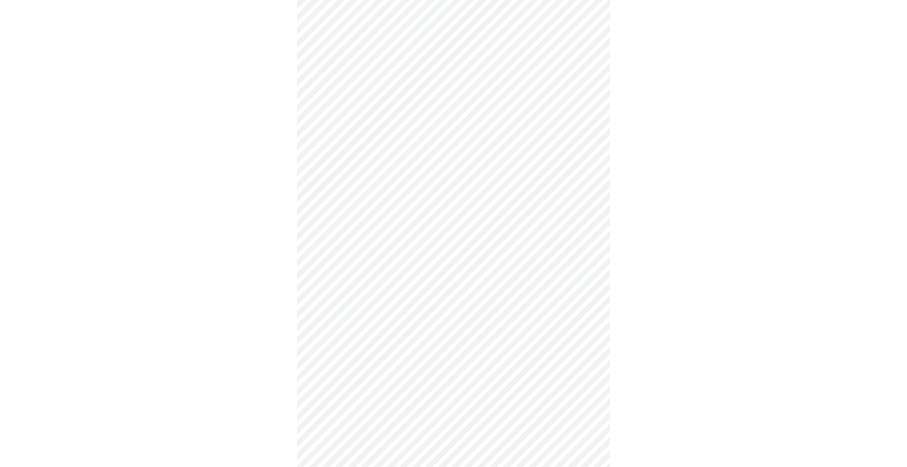
click at [588, 351] on body "MyMenopauseRx Appointments Messaging Labs Uploads Medications Community Refer a…" at bounding box center [453, 15] width 901 height 1019
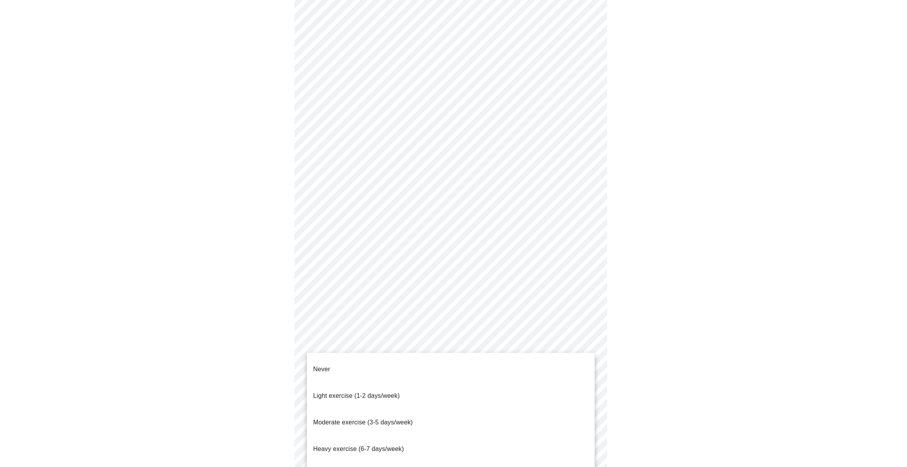
click at [358, 393] on span "Light exercise (1-2 days/week)" at bounding box center [356, 396] width 87 height 7
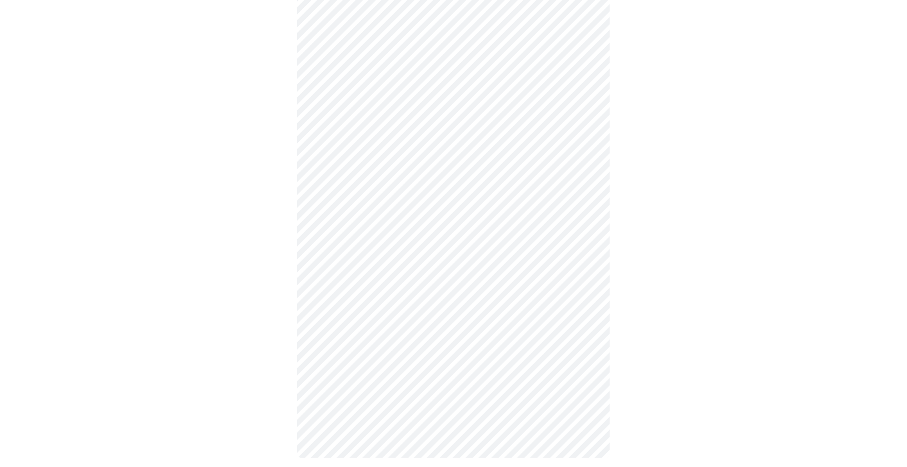
scroll to position [547, 0]
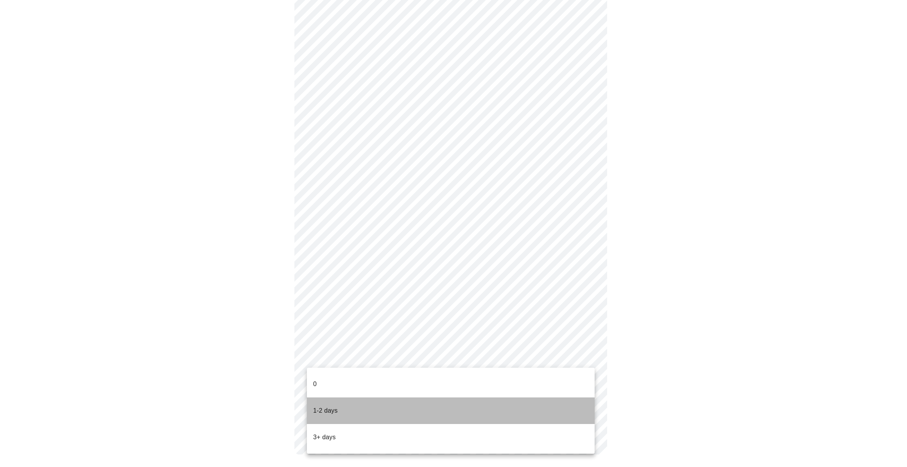
click at [358, 398] on li "1-2 days" at bounding box center [451, 411] width 288 height 27
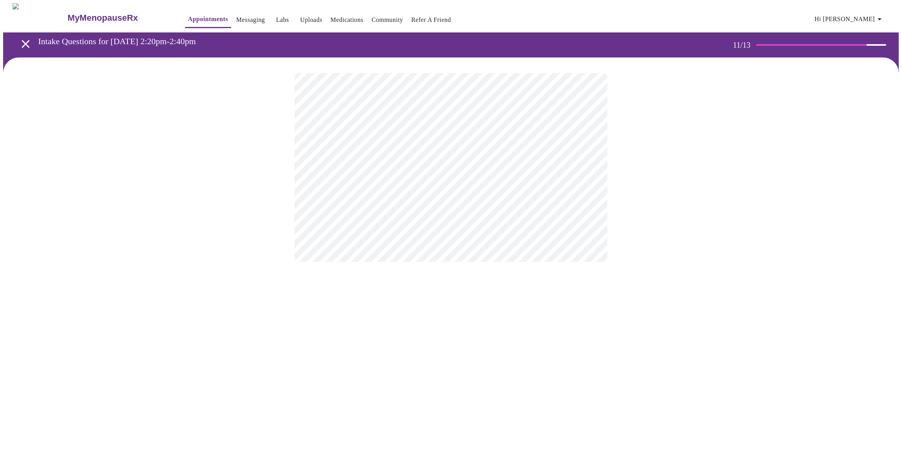
scroll to position [0, 0]
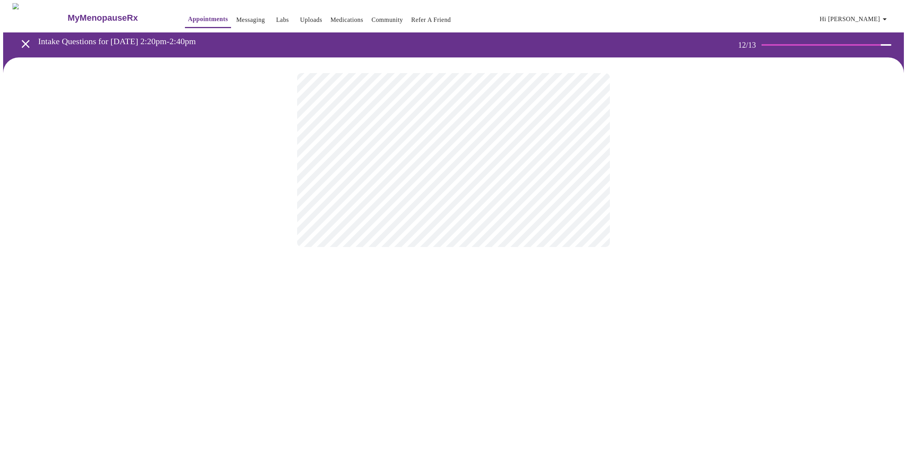
click at [588, 160] on body "MyMenopauseRx Appointments Messaging Labs Uploads Medications Community Refer a…" at bounding box center [453, 133] width 901 height 260
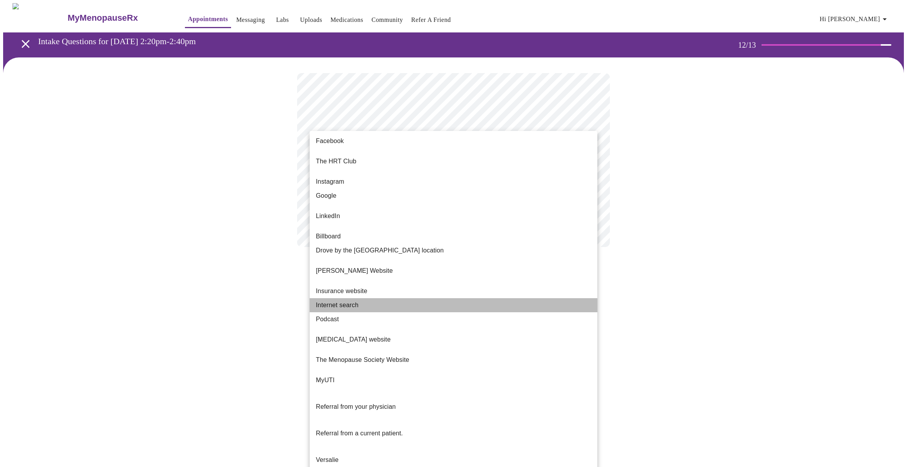
click at [349, 301] on span "Internet search" at bounding box center [337, 305] width 43 height 9
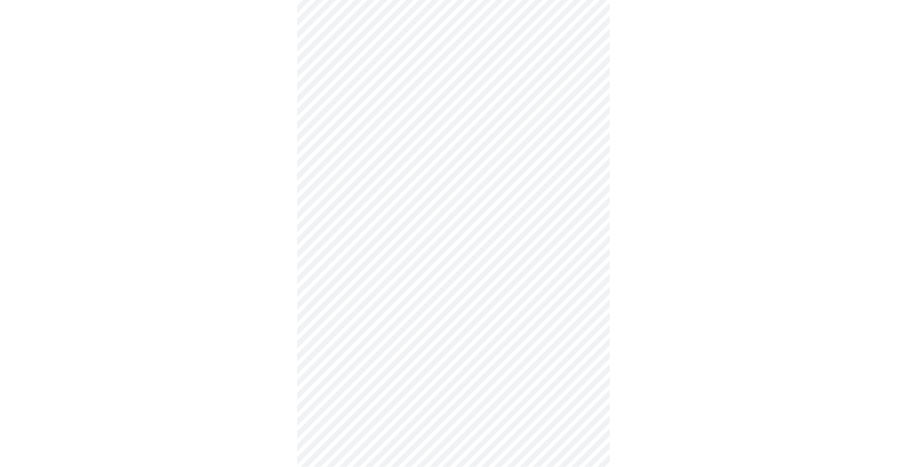
scroll to position [106, 0]
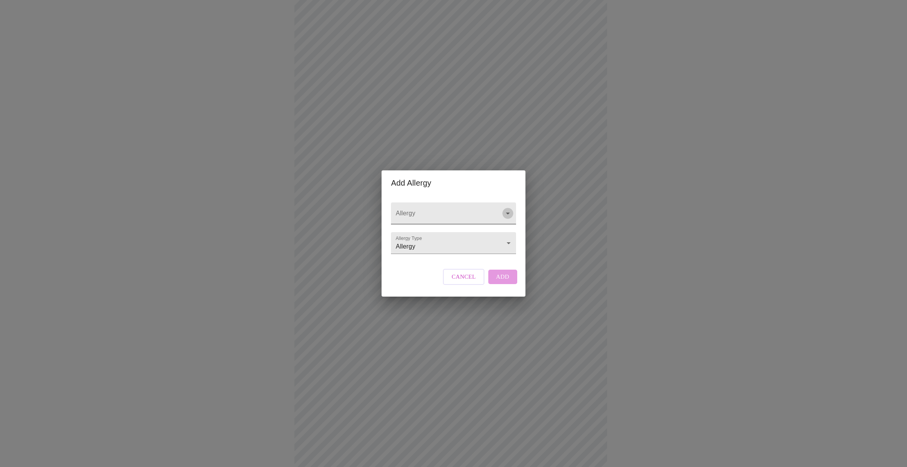
click at [508, 213] on icon "Open" at bounding box center [508, 214] width 4 height 2
click at [489, 210] on input "Allergy" at bounding box center [442, 217] width 96 height 14
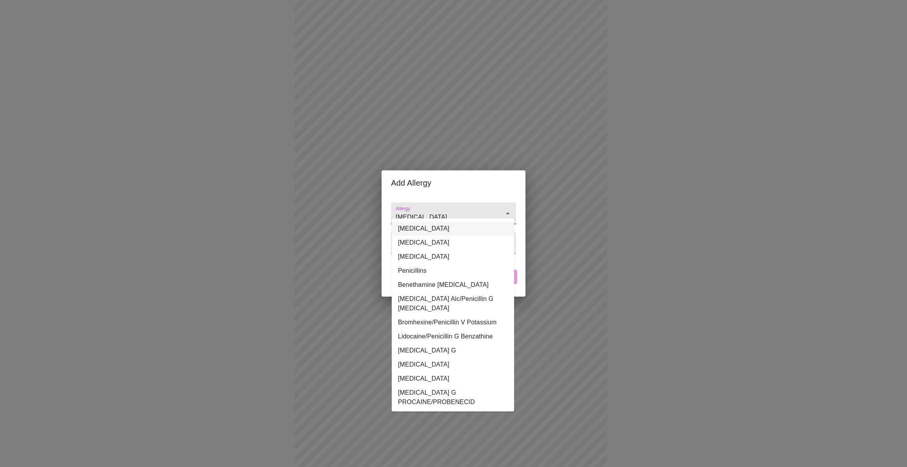
type input "[MEDICAL_DATA]"
click at [668, 244] on div "Add Allergy Allergy Allergy Type Allergy Allergy Cancel Add" at bounding box center [453, 233] width 907 height 467
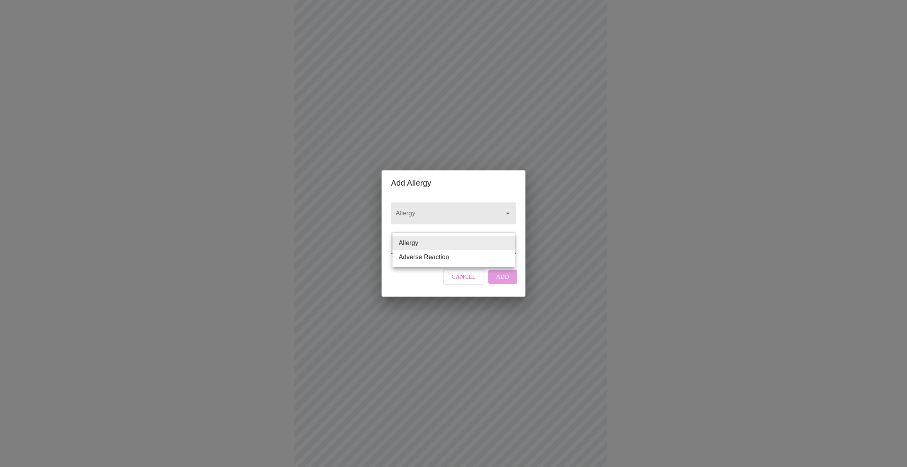
click at [509, 244] on body "MyMenopauseRx Appointments Messaging Labs Uploads Medications Community Refer a…" at bounding box center [453, 191] width 901 height 588
click at [485, 204] on div at bounding box center [453, 233] width 907 height 467
click at [506, 209] on icon "Open" at bounding box center [507, 213] width 9 height 9
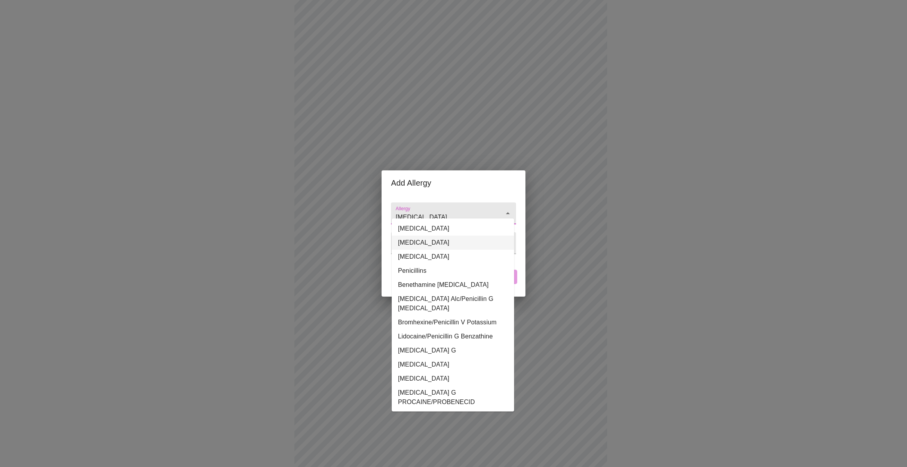
click at [445, 238] on li "[MEDICAL_DATA]" at bounding box center [453, 243] width 122 height 14
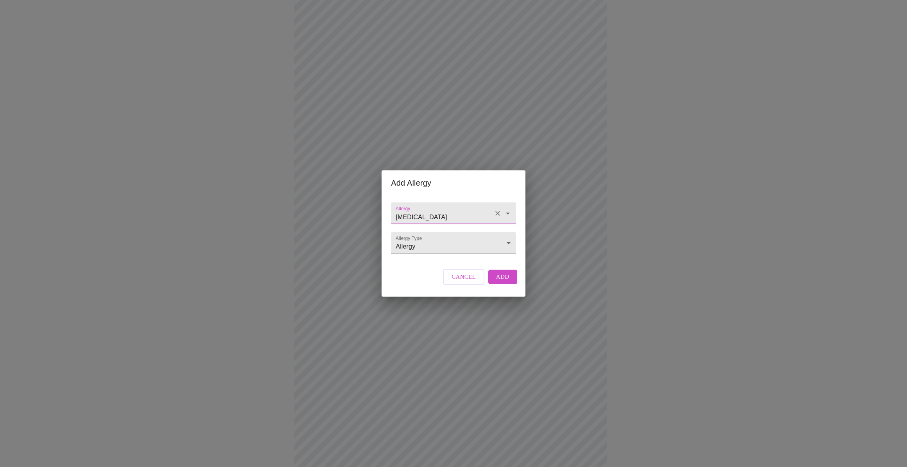
type input "[MEDICAL_DATA]"
click at [509, 242] on body "MyMenopauseRx Appointments Messaging Labs Uploads Medications Community Refer a…" at bounding box center [453, 191] width 901 height 588
click at [455, 255] on li "Adverse Reaction" at bounding box center [454, 257] width 122 height 14
type input "Adverse Reaction"
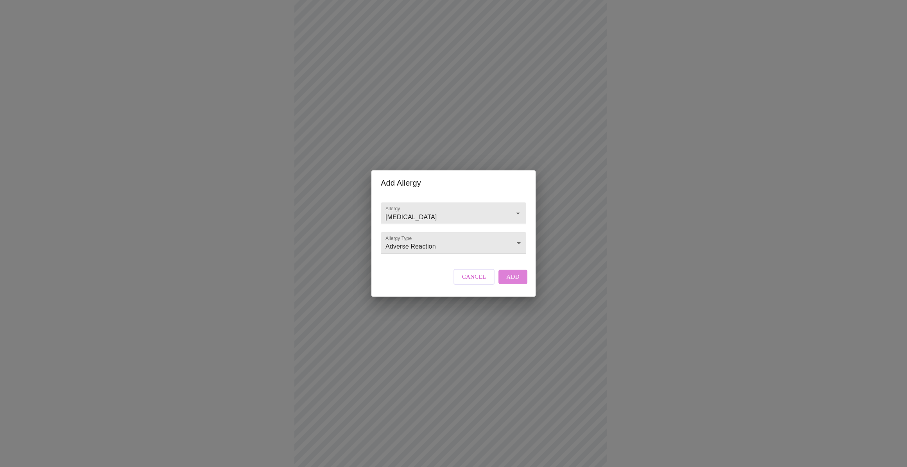
click at [517, 282] on span "Add" at bounding box center [512, 277] width 13 height 10
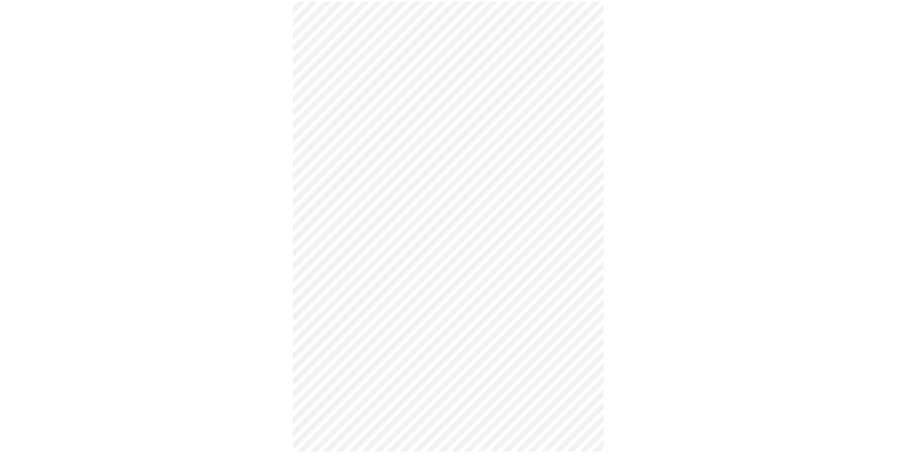
scroll to position [104, 0]
click at [658, 377] on div at bounding box center [450, 211] width 895 height 517
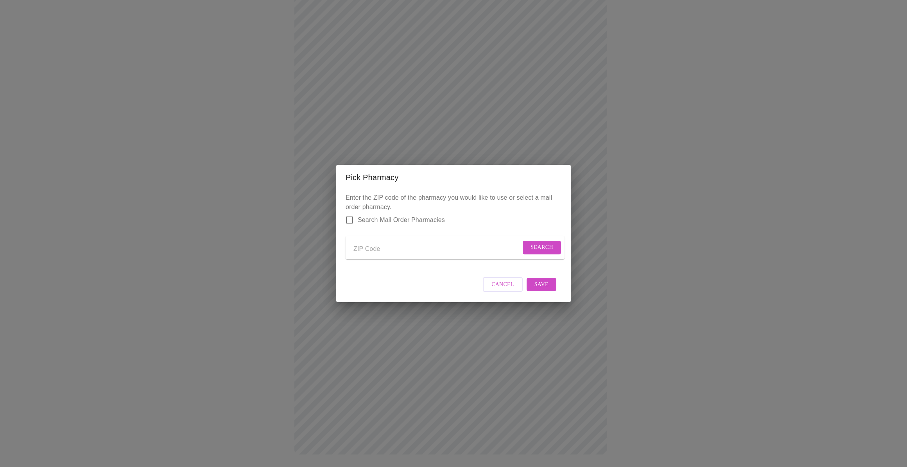
click at [408, 244] on input "Send a message to your care team" at bounding box center [436, 249] width 167 height 13
click at [367, 245] on input "Send a message to your care team" at bounding box center [436, 249] width 167 height 13
click at [351, 214] on input "Search Mail Order Pharmacies" at bounding box center [349, 220] width 16 height 16
checkbox input "true"
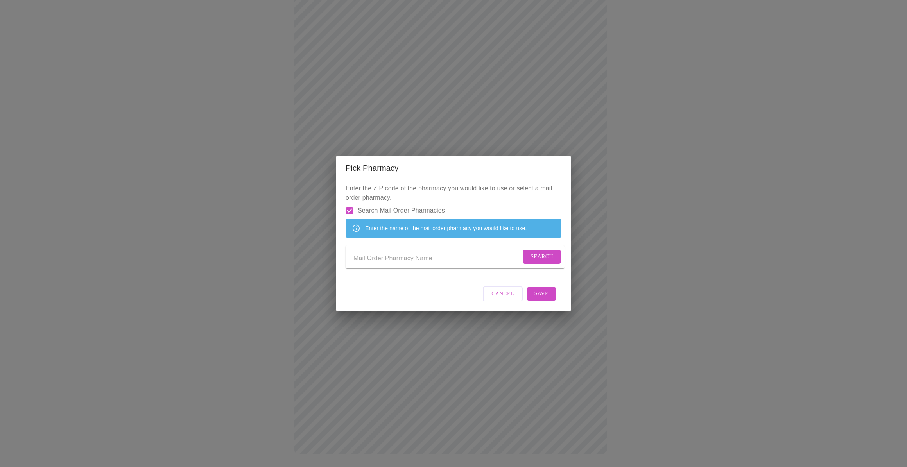
paste input "NPI : [US_HEALTHCARE_NPI])"
drag, startPoint x: 421, startPoint y: 256, endPoint x: 284, endPoint y: 261, distance: 137.3
click at [284, 261] on div "Pick Pharmacy Enter the ZIP code of the pharmacy you would like to use or selec…" at bounding box center [453, 233] width 907 height 467
paste input "Transition Pharmacy Services"
click at [534, 256] on span "Search" at bounding box center [542, 257] width 23 height 10
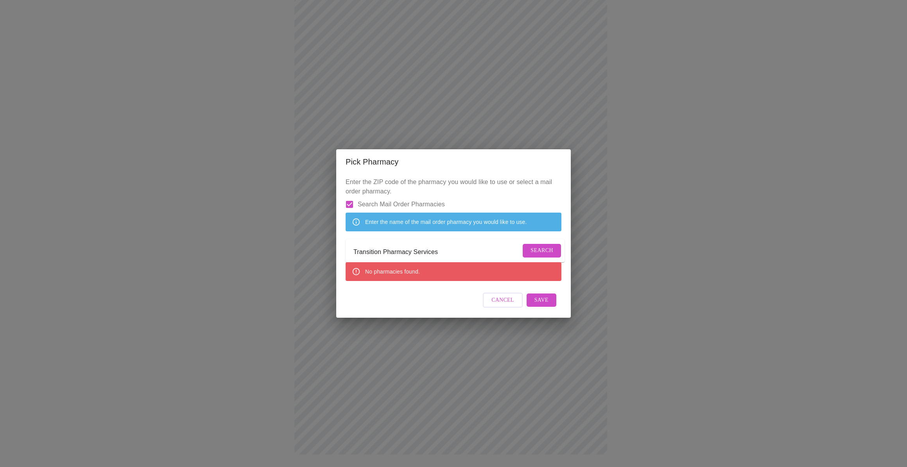
drag, startPoint x: 451, startPoint y: 255, endPoint x: 340, endPoint y: 258, distance: 111.1
click at [340, 258] on div "Enter the ZIP code of the pharmacy you would like to use or select a mail order…" at bounding box center [453, 245] width 235 height 143
paste input "he HRT Club Partner Pharmacy"
type input "The HRT Club Partner Pharmacy"
click at [547, 252] on span "Search" at bounding box center [542, 251] width 23 height 10
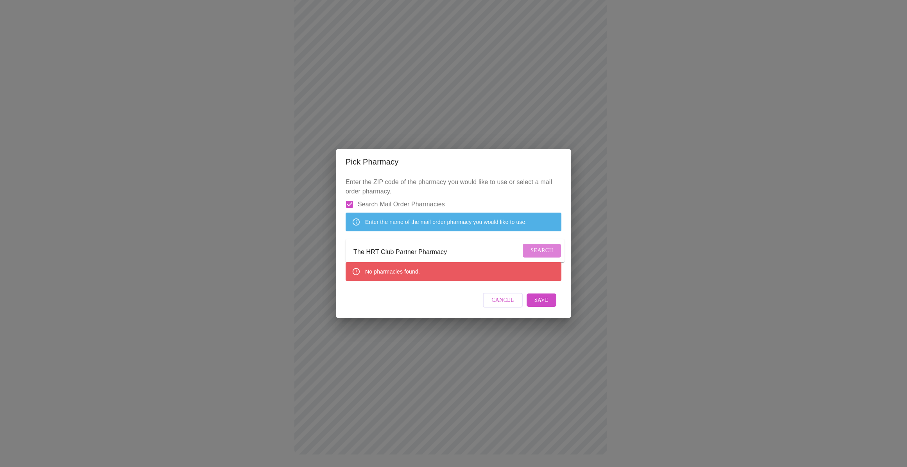
click at [538, 252] on span "Search" at bounding box center [542, 251] width 23 height 10
click at [546, 305] on span "Save" at bounding box center [541, 300] width 14 height 10
click at [506, 305] on span "Cancel" at bounding box center [508, 301] width 23 height 10
drag, startPoint x: 475, startPoint y: 253, endPoint x: 302, endPoint y: 243, distance: 173.5
click at [302, 243] on div "Pick Pharmacy Enter the ZIP code of the pharmacy you would like to use or selec…" at bounding box center [453, 233] width 907 height 467
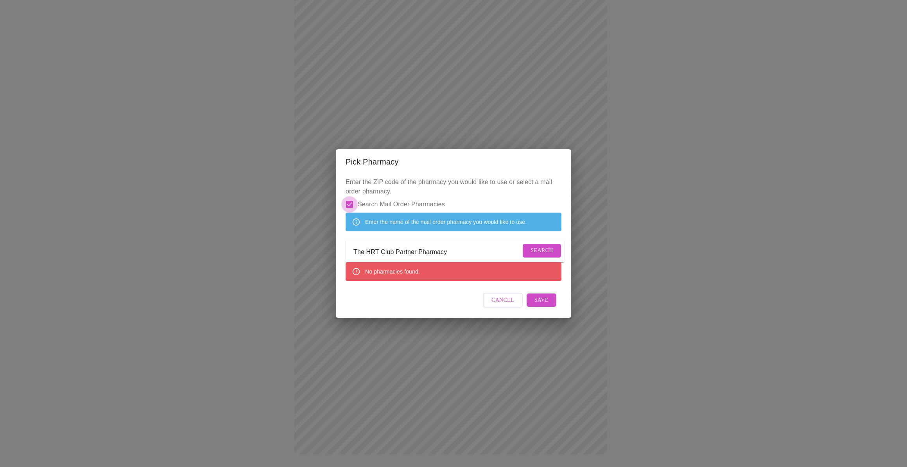
click at [351, 196] on input "Search Mail Order Pharmacies" at bounding box center [349, 204] width 16 height 16
checkbox input "false"
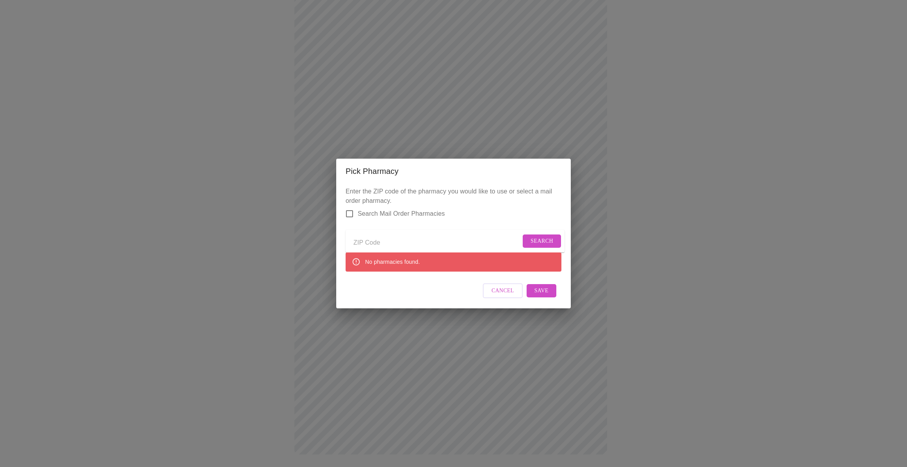
click at [393, 242] on input "Send a message to your care team" at bounding box center [436, 243] width 167 height 13
click at [542, 237] on span "Search" at bounding box center [542, 242] width 23 height 10
click at [543, 237] on span "Search" at bounding box center [542, 242] width 23 height 10
drag, startPoint x: 380, startPoint y: 240, endPoint x: 339, endPoint y: 244, distance: 40.9
click at [339, 244] on div "Enter the ZIP code of the pharmacy you would like to use or select a mail order…" at bounding box center [453, 246] width 235 height 125
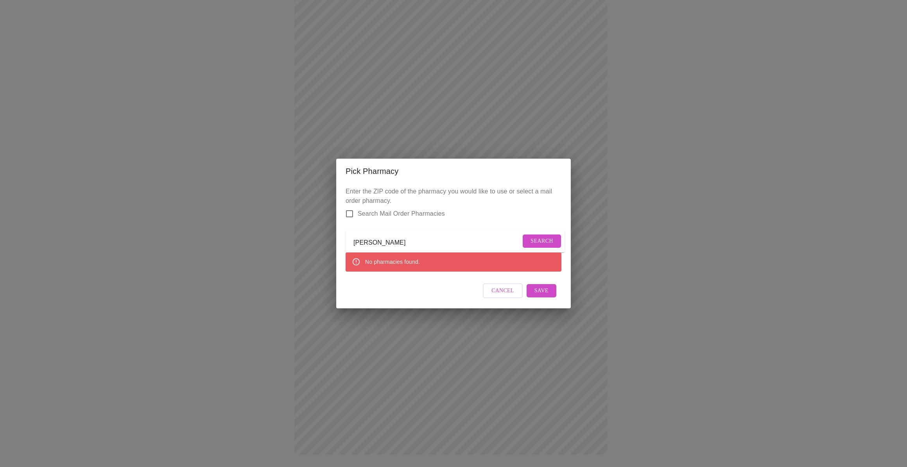
type input "[PERSON_NAME]"
click at [538, 239] on span "Search" at bounding box center [542, 242] width 23 height 10
click at [502, 289] on button "Cancel" at bounding box center [503, 290] width 40 height 15
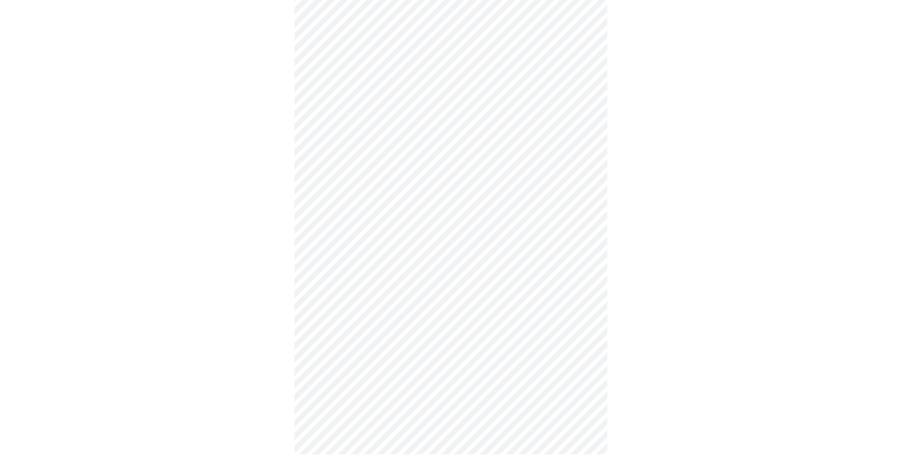
click at [760, 243] on div at bounding box center [450, 211] width 895 height 517
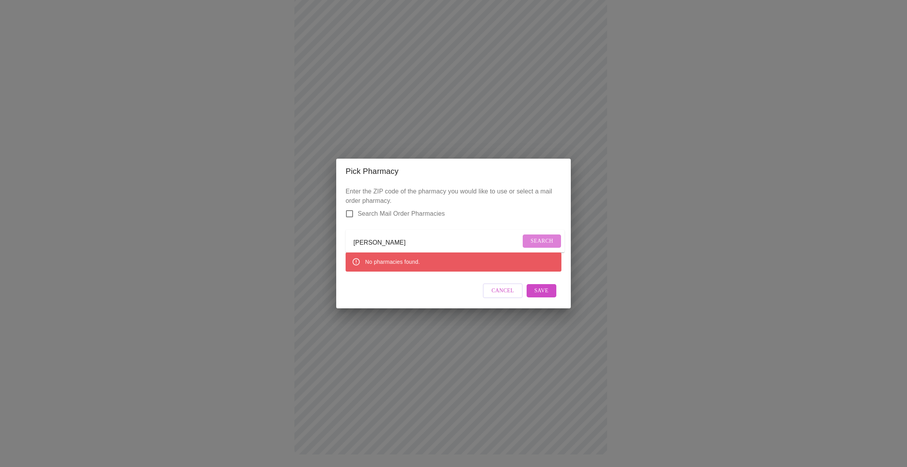
click at [551, 235] on button "Search" at bounding box center [542, 242] width 38 height 14
drag, startPoint x: 374, startPoint y: 240, endPoint x: 338, endPoint y: 240, distance: 35.6
click at [338, 240] on div "Enter the ZIP code of the pharmacy you would like to use or select a mail order…" at bounding box center [453, 246] width 235 height 125
type input "18427"
click at [531, 239] on span "Search" at bounding box center [542, 242] width 23 height 10
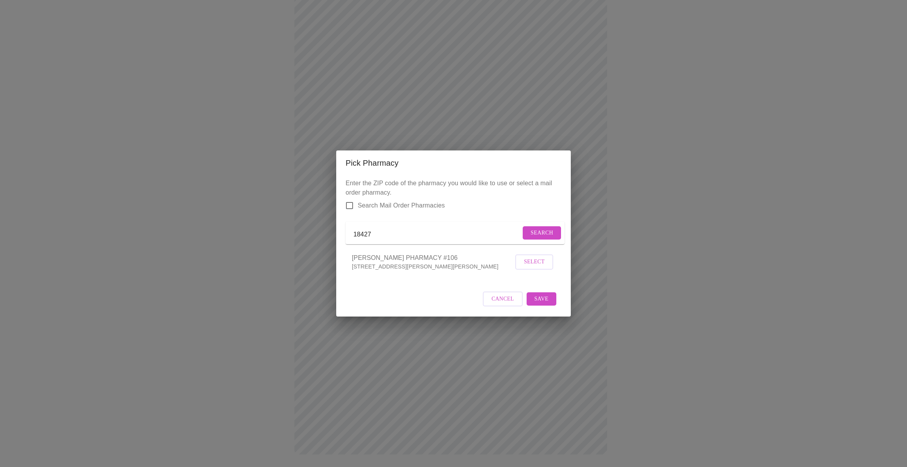
click at [540, 267] on span "Select" at bounding box center [534, 262] width 21 height 10
click at [541, 303] on span "Save" at bounding box center [541, 299] width 14 height 10
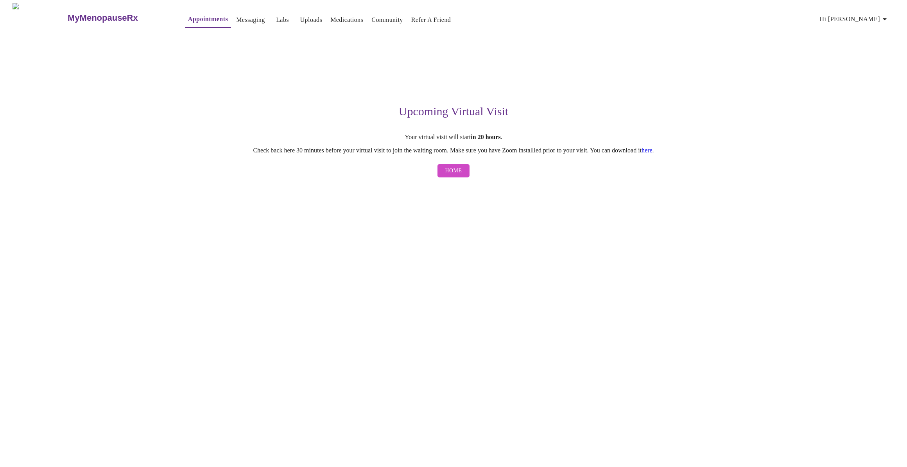
click at [653, 150] on link "here" at bounding box center [647, 150] width 11 height 7
